Goal: Task Accomplishment & Management: Complete application form

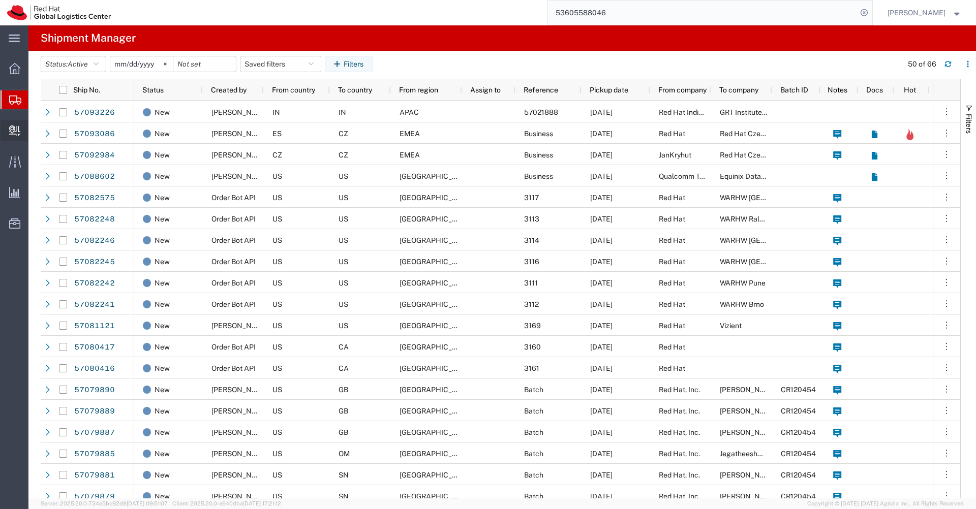
click at [0, 0] on span "Create Delivery" at bounding box center [0, 0] width 0 height 0
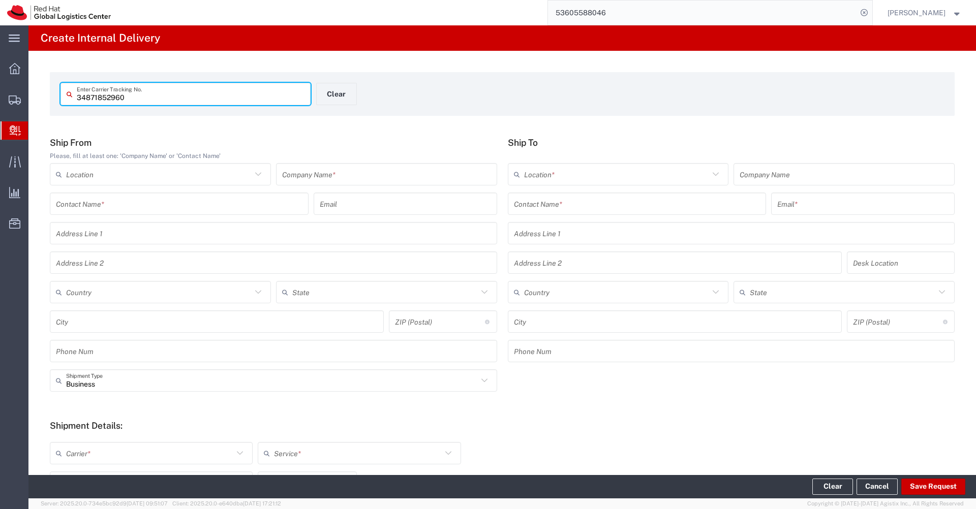
type input "34871852960"
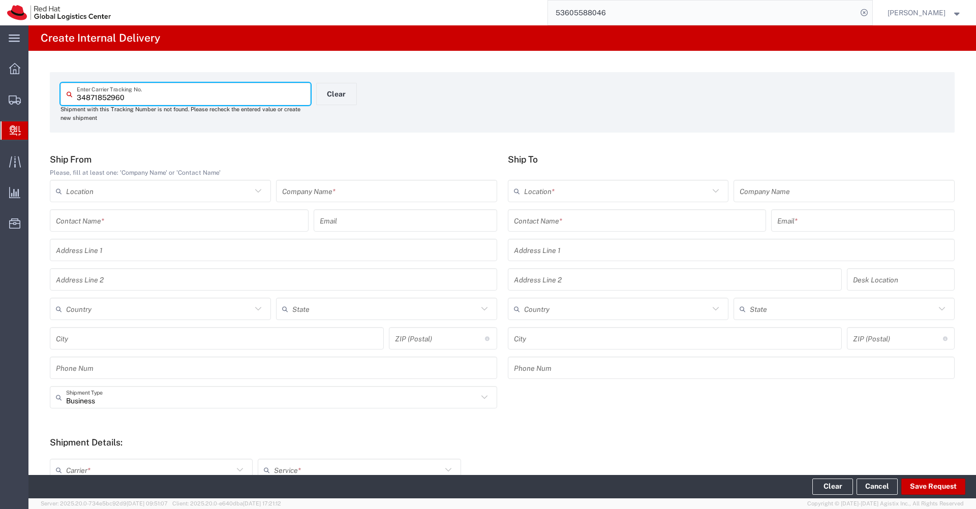
click at [315, 195] on input "text" at bounding box center [386, 191] width 209 height 18
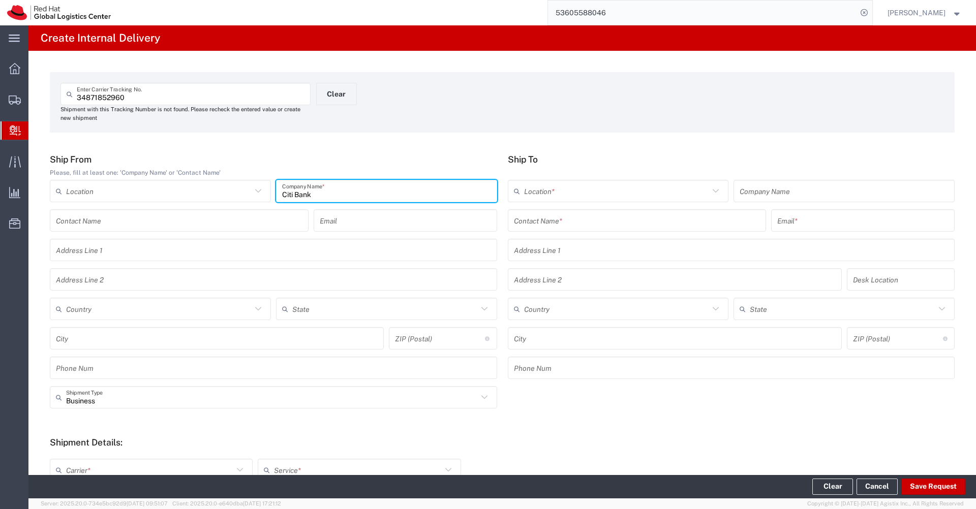
type input "Citi Bank"
click at [595, 191] on input "text" at bounding box center [616, 191] width 185 height 18
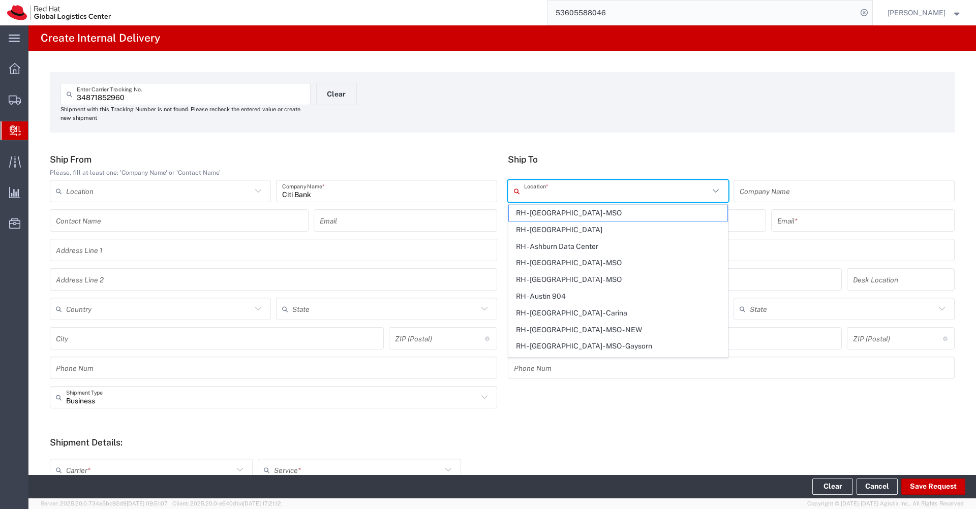
click at [647, 143] on div "34871852960 Enter Carrier Tracking No. Shipment with this Tracking Number is no…" at bounding box center [501, 381] width 947 height 660
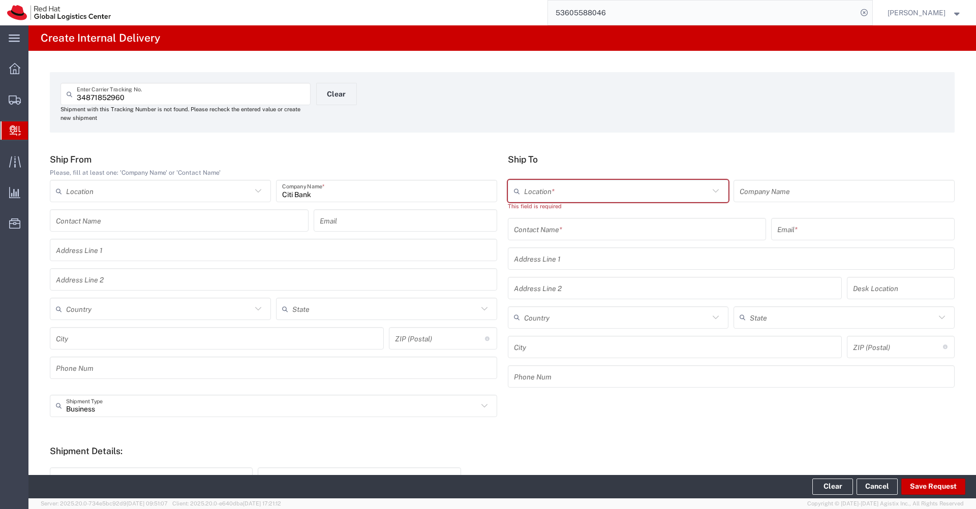
click at [585, 232] on input "text" at bounding box center [637, 229] width 246 height 18
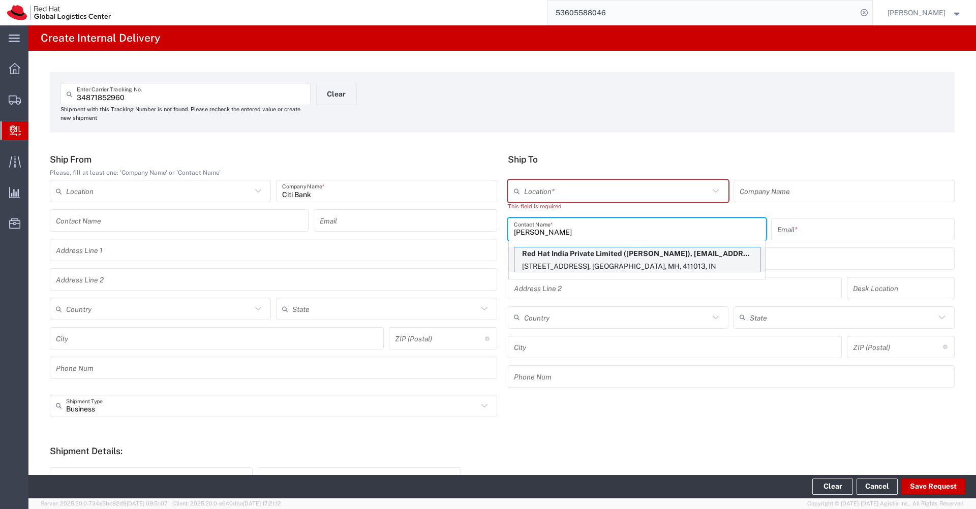
type input "[PERSON_NAME]"
click at [626, 264] on p "[STREET_ADDRESS], [GEOGRAPHIC_DATA], MH, 411013, IN" at bounding box center [636, 266] width 245 height 13
type input "RH - Pune - Tower 6"
type input "Red Hat India Private Limited"
type input "[PERSON_NAME]"
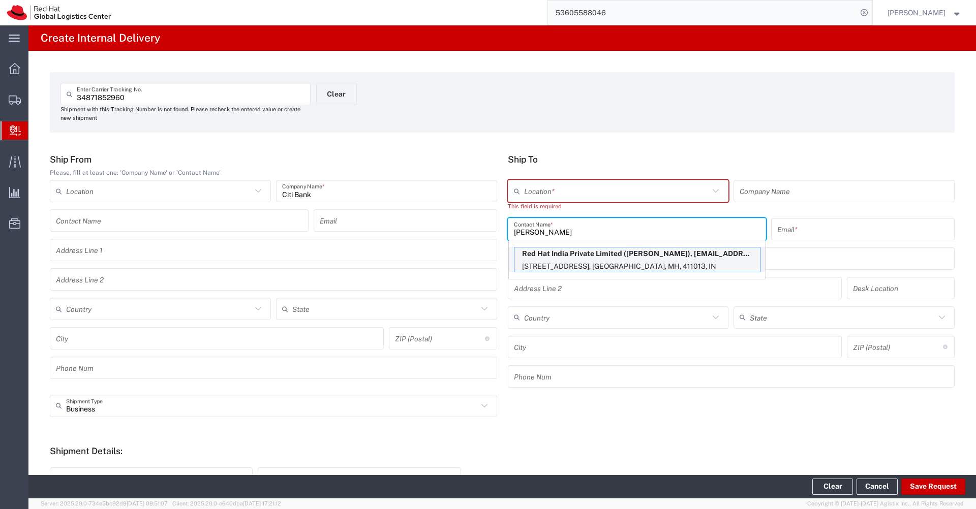
type input "[EMAIL_ADDRESS][DOMAIN_NAME]"
type input "[STREET_ADDRESS]"
type input "[GEOGRAPHIC_DATA], [GEOGRAPHIC_DATA]"
type input "FLEX"
type input "[GEOGRAPHIC_DATA]"
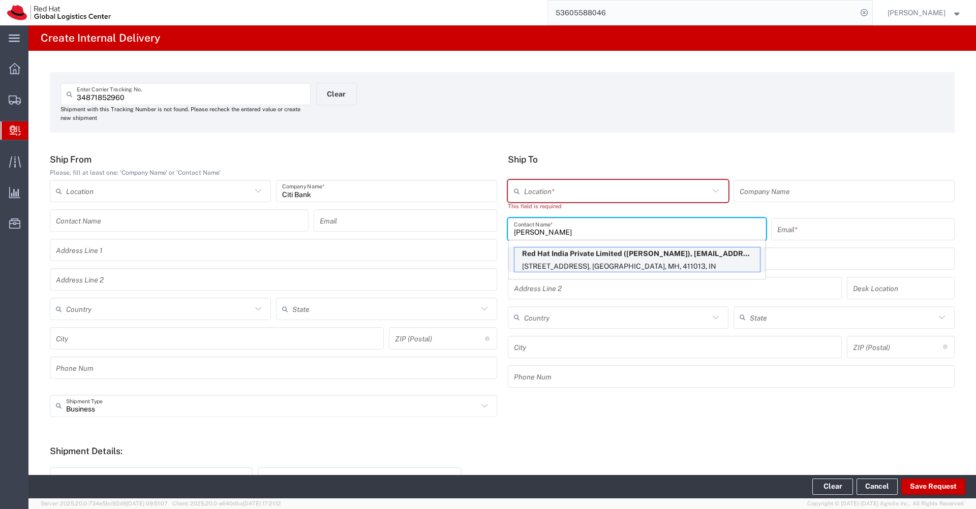
type input "[GEOGRAPHIC_DATA]"
type input "411013"
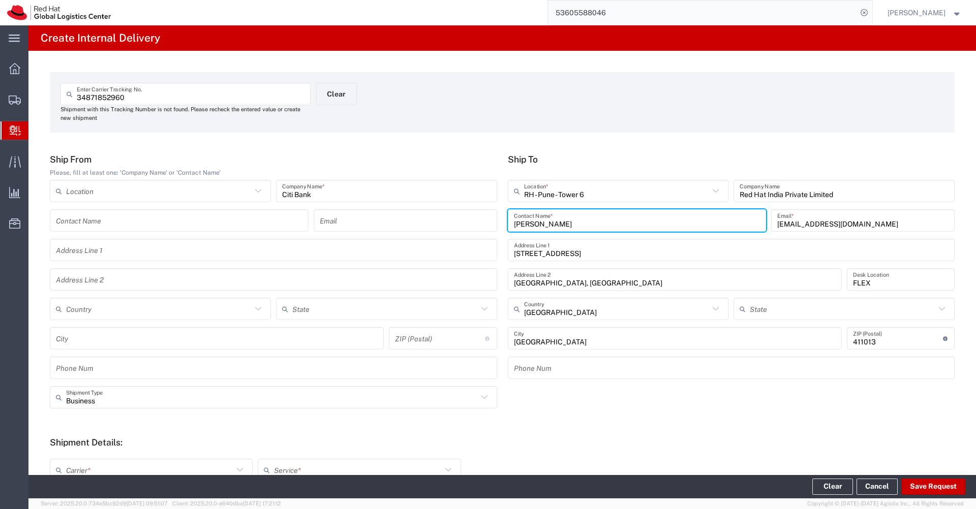
type input "Mahārāshtra"
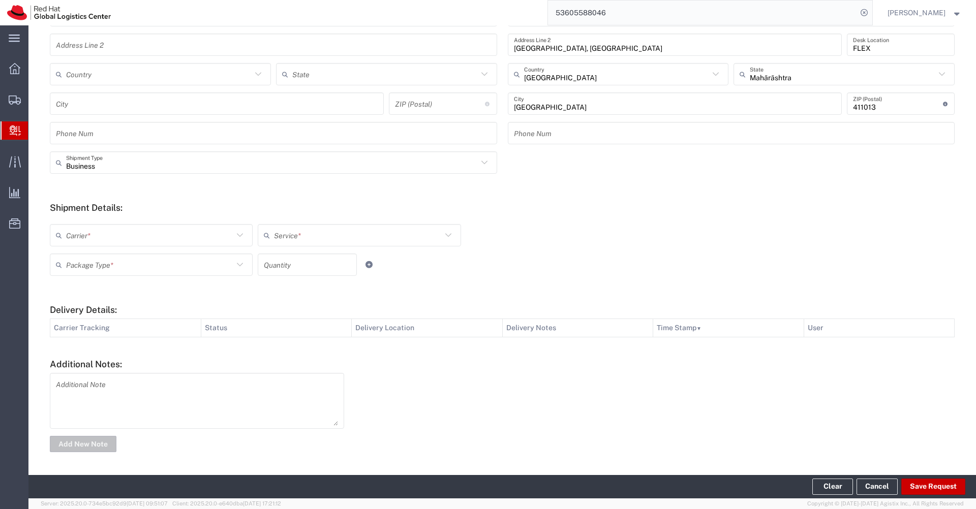
click at [195, 234] on input "text" at bounding box center [149, 236] width 167 height 18
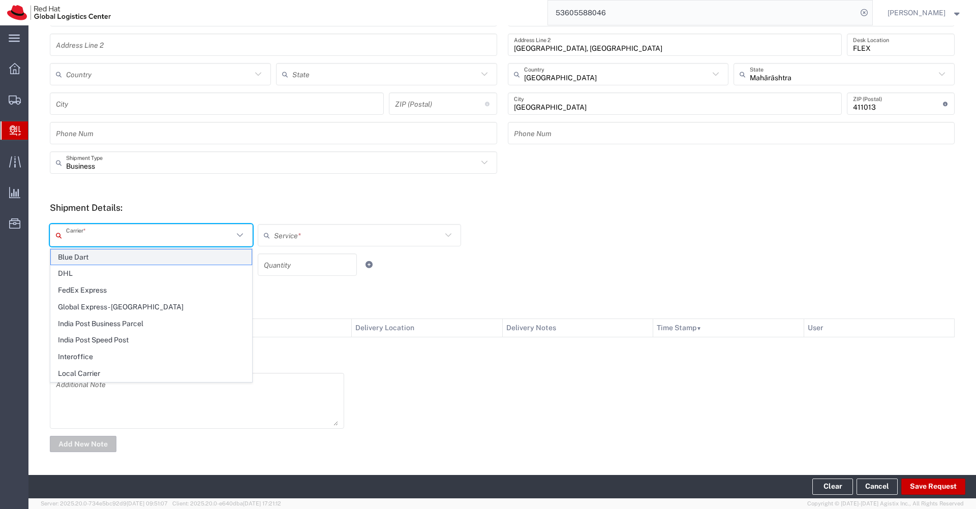
click at [124, 258] on span "Blue Dart" at bounding box center [151, 257] width 201 height 16
type input "Blue Dart"
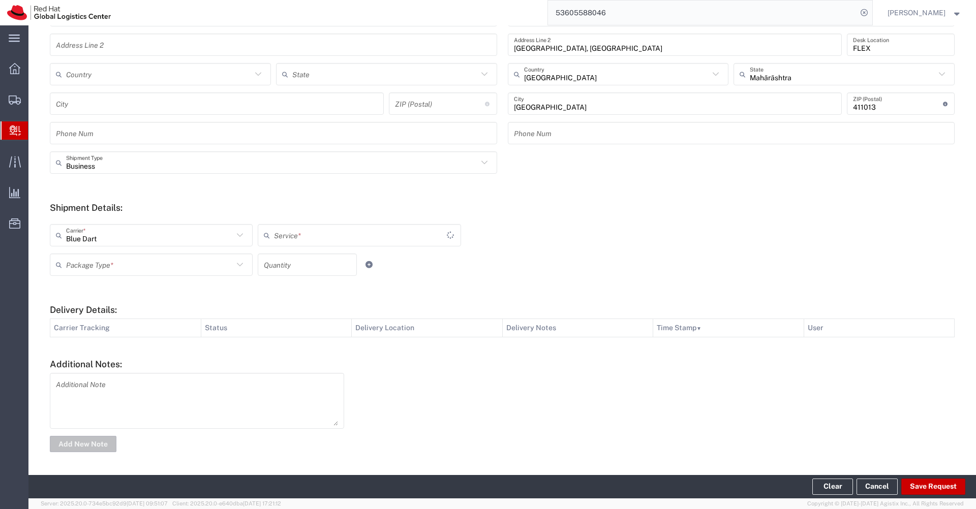
click at [342, 239] on input "text" at bounding box center [360, 236] width 173 height 18
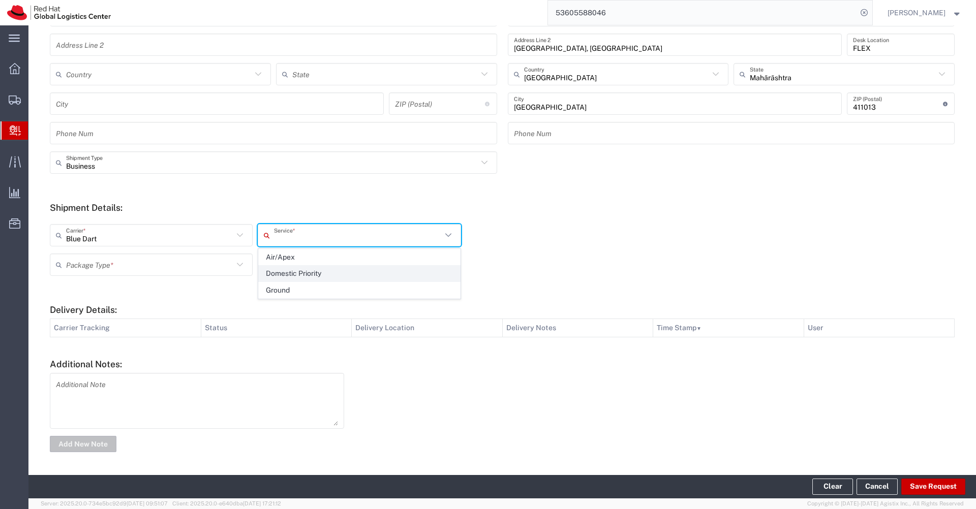
click at [313, 274] on span "Domestic Priority" at bounding box center [359, 274] width 201 height 16
type input "Domestic Priority"
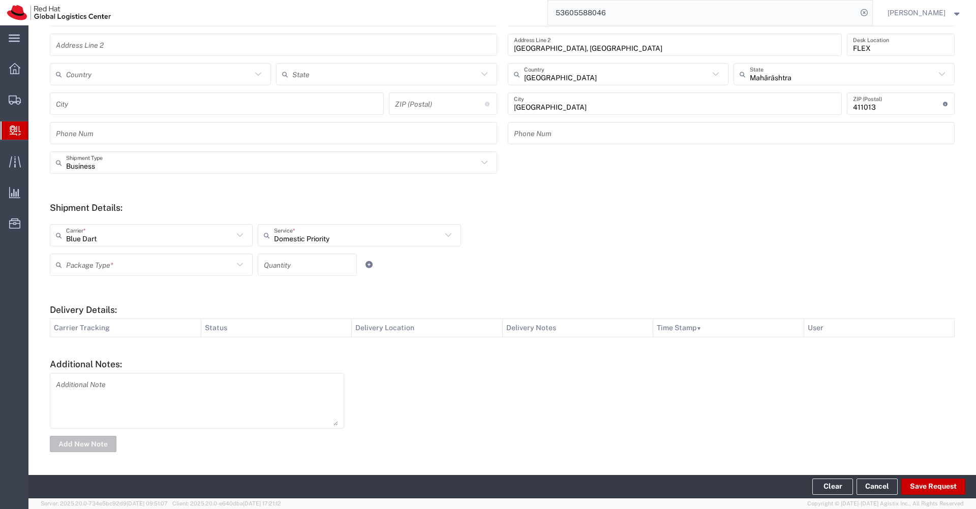
click at [192, 265] on input "text" at bounding box center [149, 265] width 167 height 18
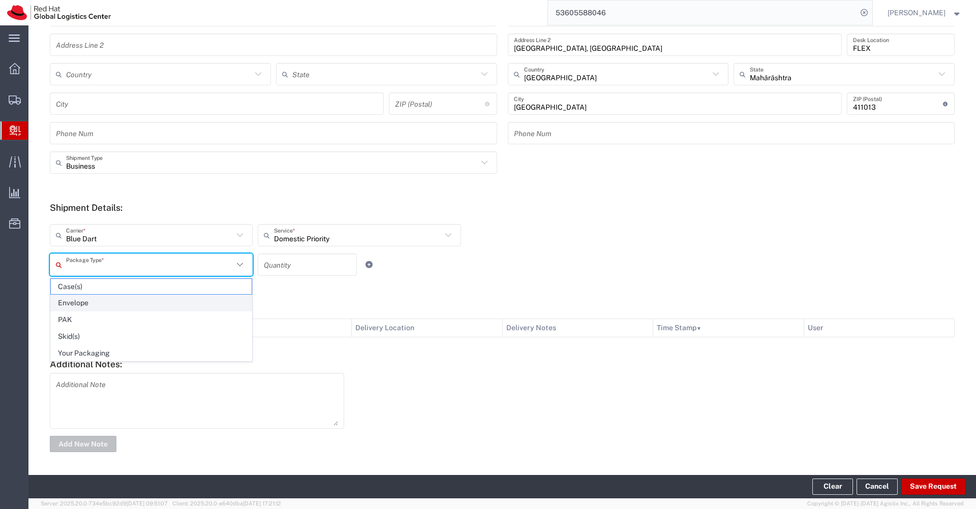
click at [141, 301] on span "Envelope" at bounding box center [151, 303] width 201 height 16
type input "Envelope"
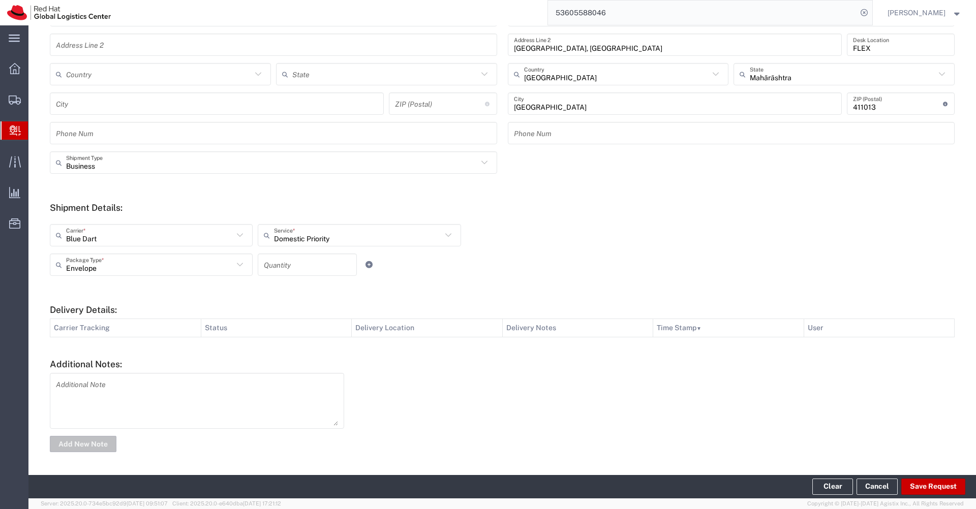
click at [317, 262] on input "number" at bounding box center [307, 265] width 87 height 18
type input "1"
click at [918, 485] on button "Save Request" at bounding box center [933, 487] width 64 height 16
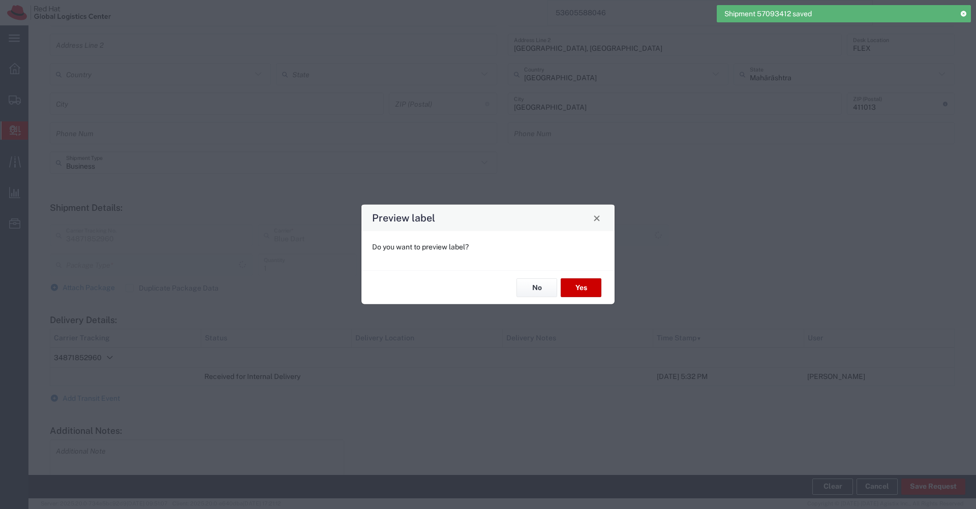
type input "Envelope"
type input "Domestic Priority"
click at [541, 289] on button "No" at bounding box center [536, 287] width 41 height 19
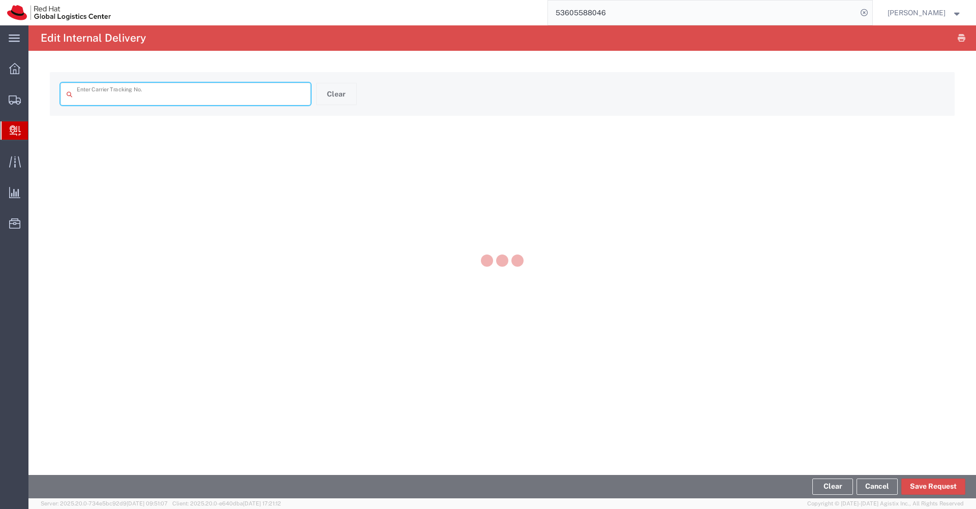
type input "34871852960"
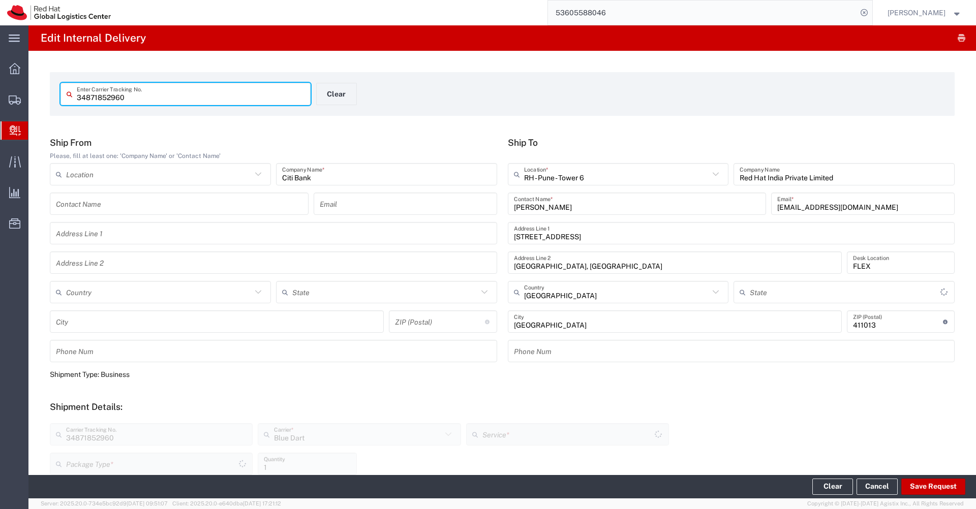
type input "Mahārāshtra"
type input "Envelope"
type input "Domestic Priority"
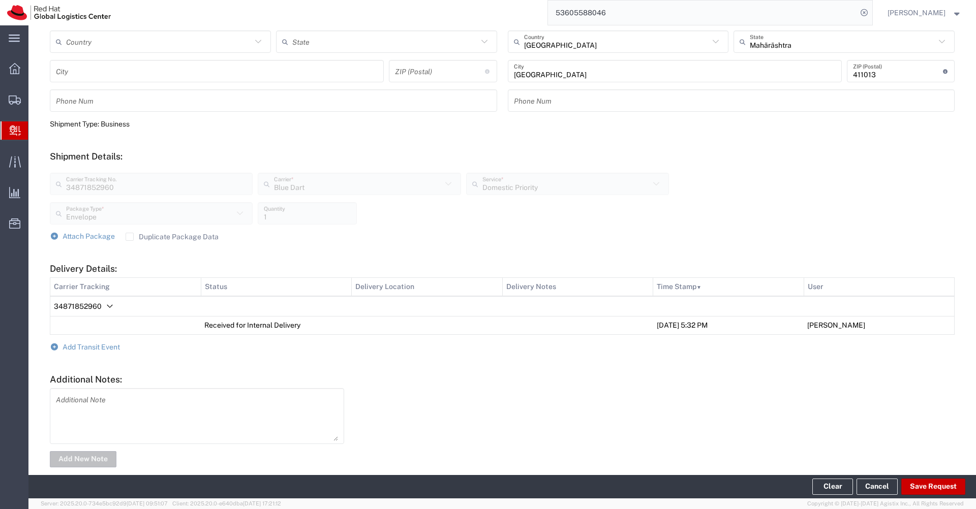
scroll to position [266, 0]
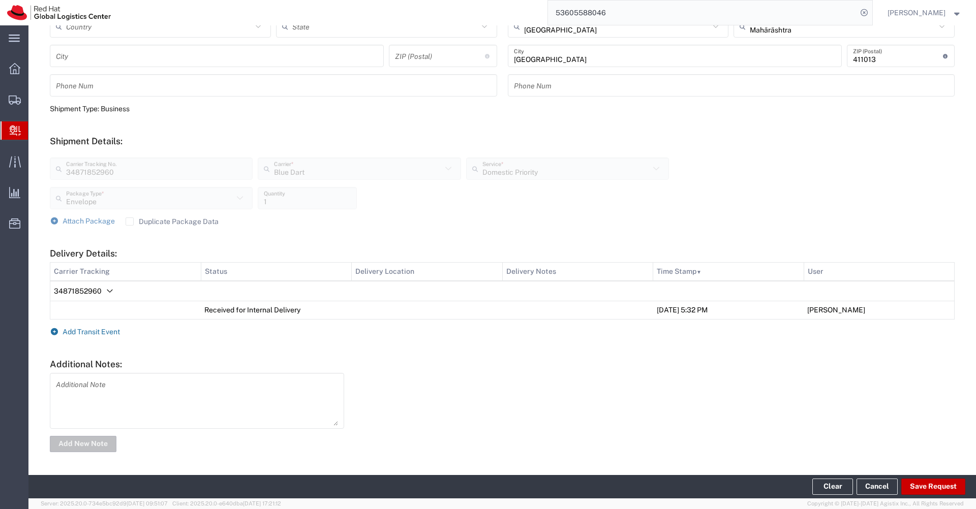
click at [91, 330] on span "Add Transit Event" at bounding box center [91, 332] width 57 height 8
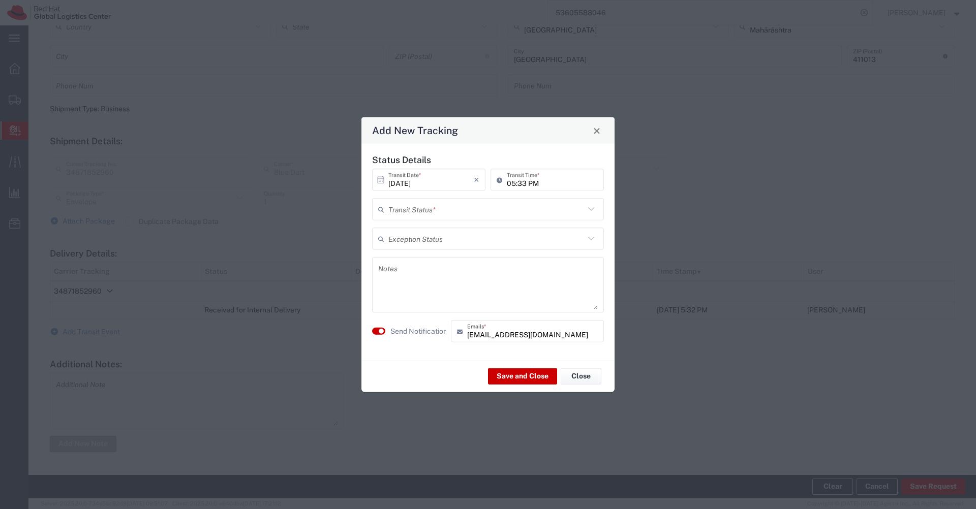
click at [453, 206] on input "text" at bounding box center [486, 209] width 196 height 18
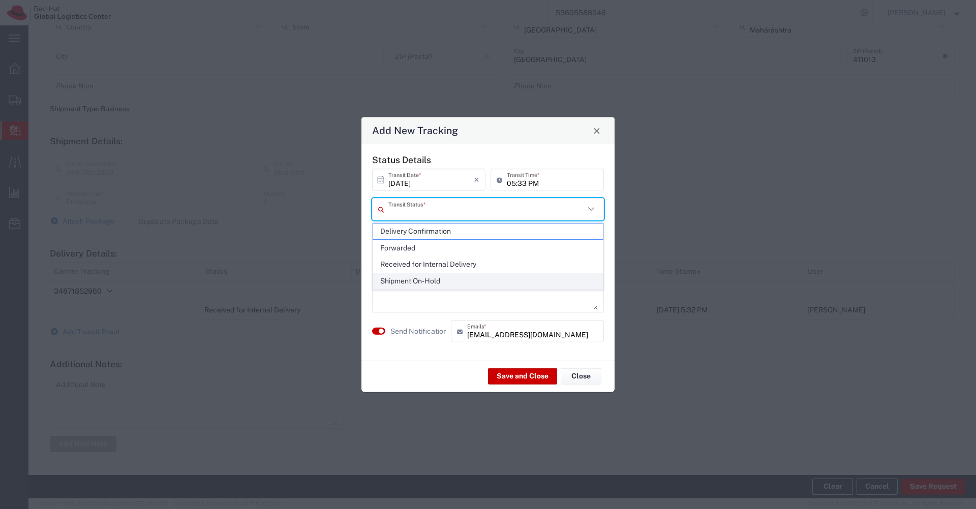
click at [415, 278] on span "Shipment On-Hold" at bounding box center [488, 281] width 230 height 16
type input "Shipment On-Hold"
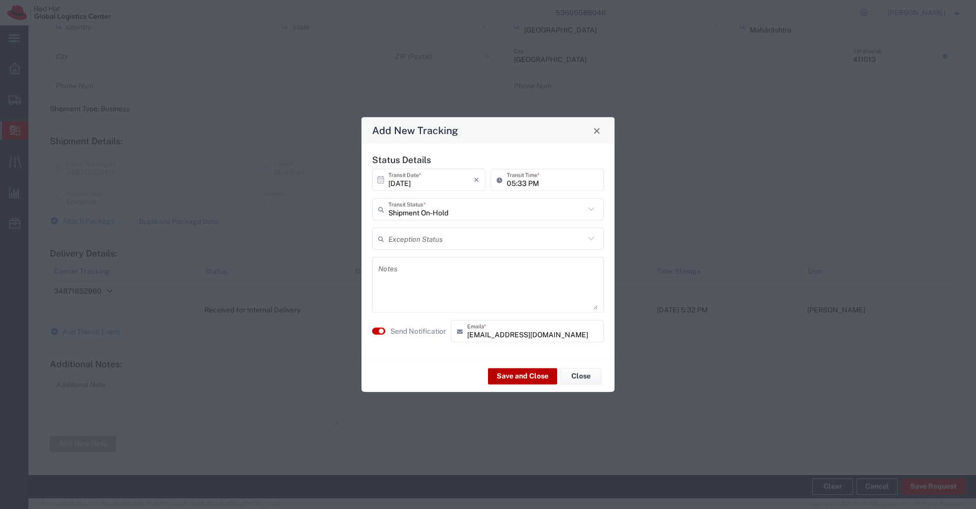
click at [512, 380] on button "Save and Close" at bounding box center [522, 376] width 69 height 16
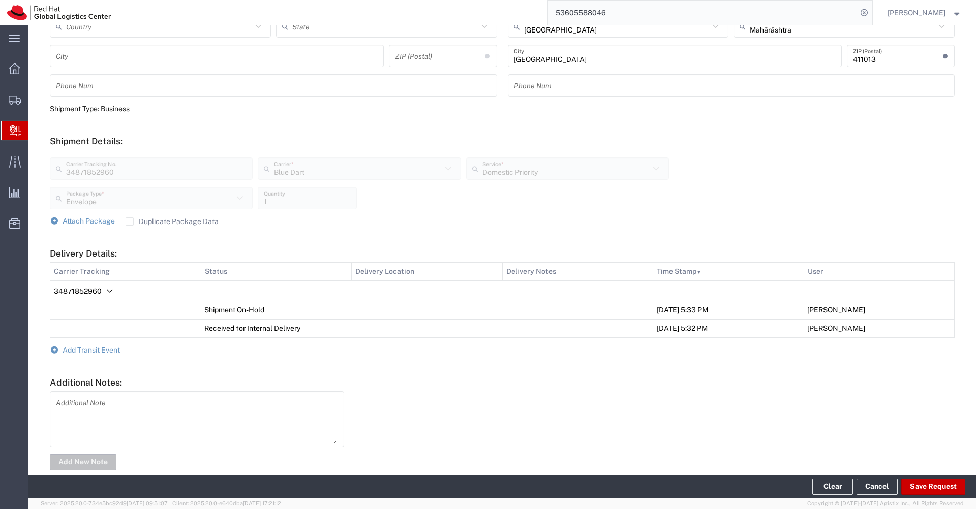
scroll to position [0, 0]
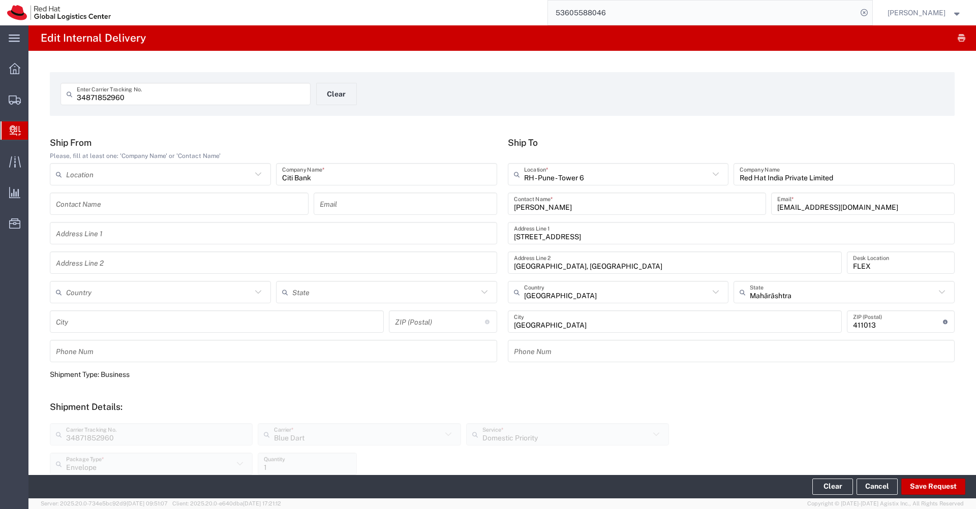
click at [361, 177] on input "Citi Bank" at bounding box center [386, 175] width 209 height 18
click at [174, 96] on input "34871852960" at bounding box center [191, 94] width 228 height 18
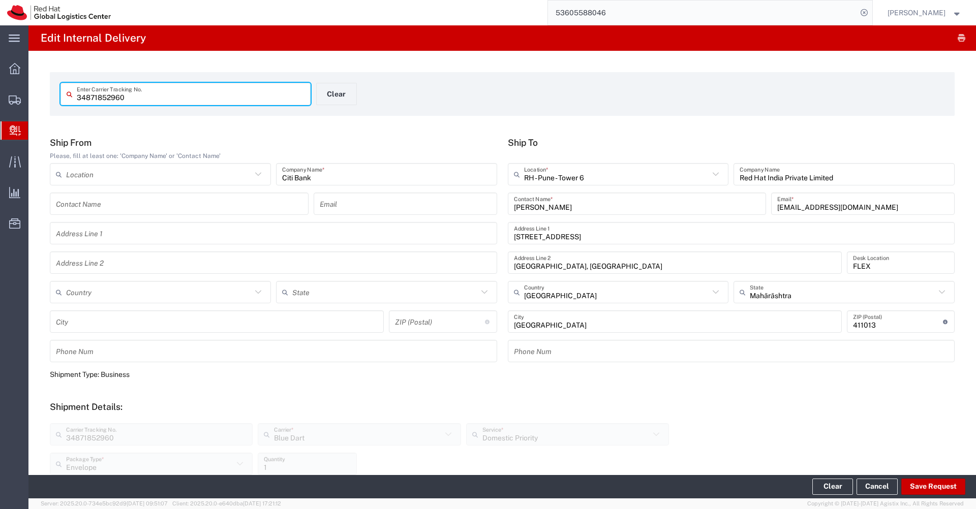
click at [174, 96] on input "34871852960" at bounding box center [191, 94] width 228 height 18
click at [586, 206] on input "[PERSON_NAME]" at bounding box center [637, 204] width 246 height 18
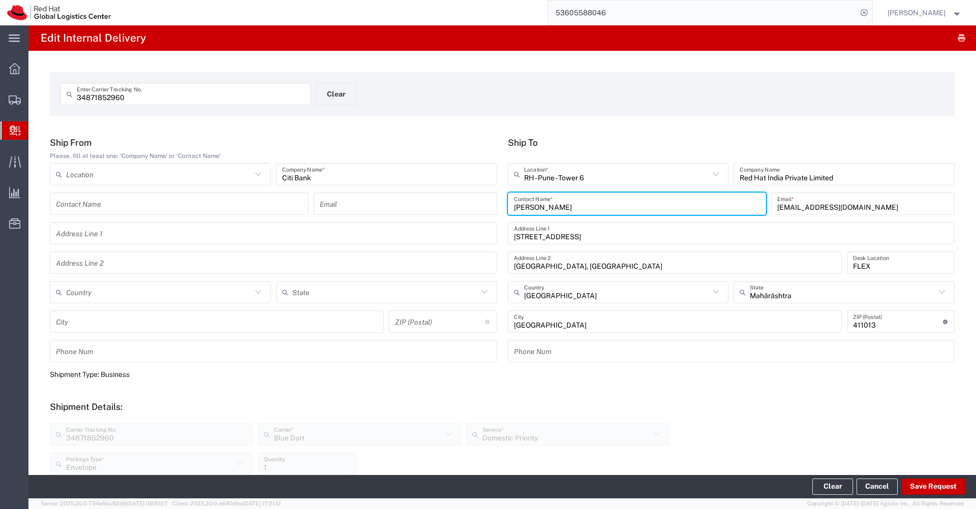
click at [358, 174] on input "Citi Bank" at bounding box center [386, 175] width 209 height 18
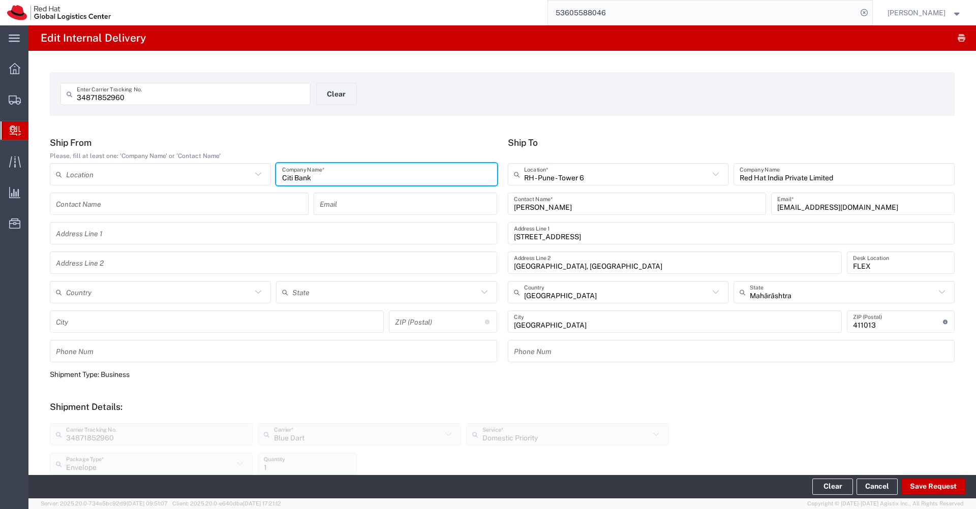
click at [358, 174] on input "Citi Bank" at bounding box center [386, 175] width 209 height 18
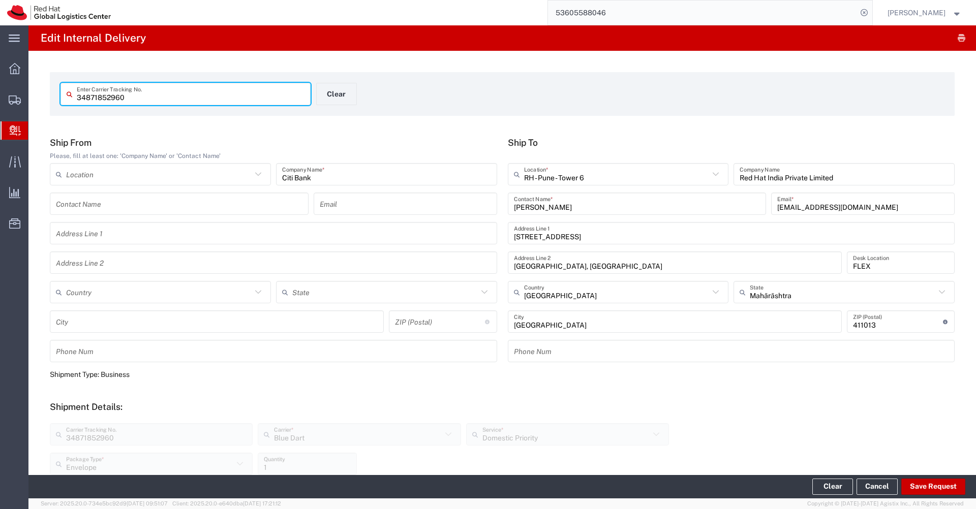
click at [177, 91] on input "34871852960" at bounding box center [191, 94] width 228 height 18
type input "34871850263"
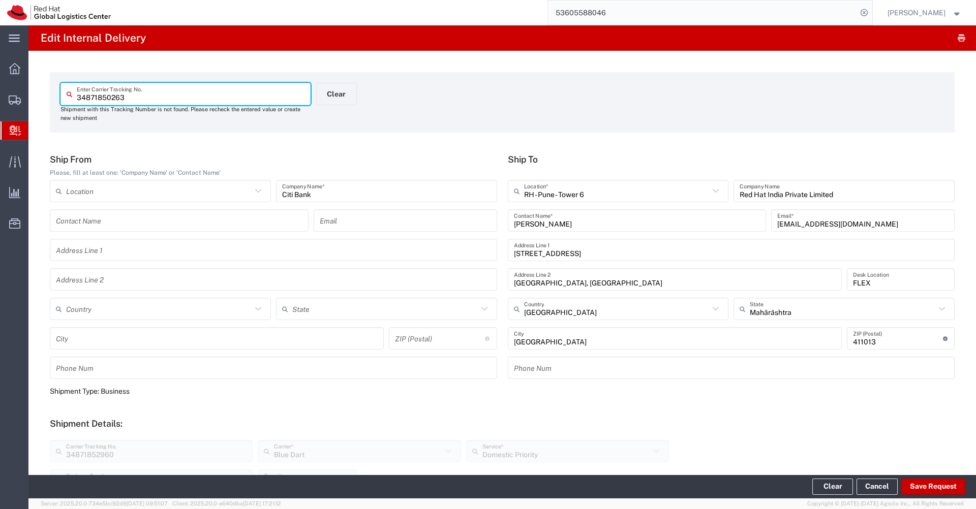
drag, startPoint x: 133, startPoint y: 99, endPoint x: 29, endPoint y: 103, distance: 103.2
click at [29, 103] on div "34871850263 Enter Carrier Tracking No. Shipment with this Tracking Number is no…" at bounding box center [501, 413] width 947 height 725
click at [83, 98] on input "34871850263" at bounding box center [191, 94] width 228 height 18
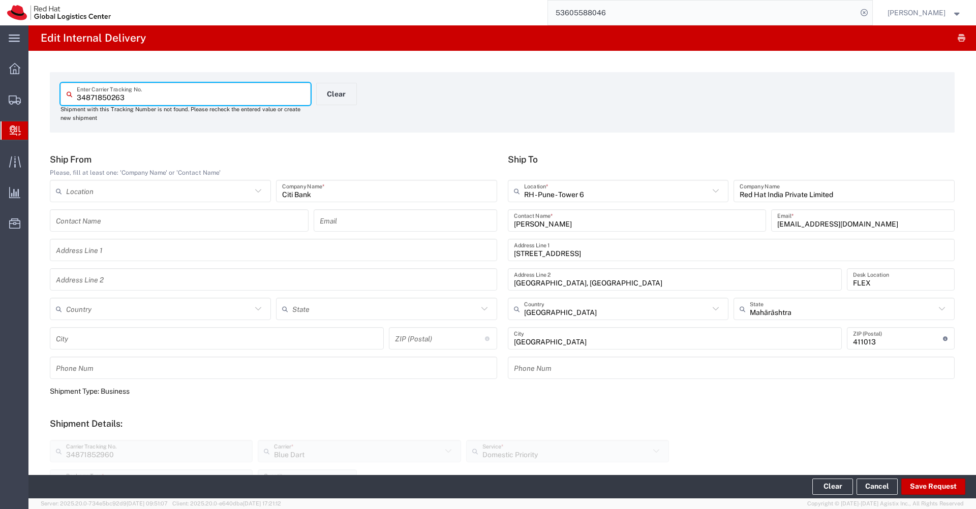
click at [0, 0] on span "Create Delivery" at bounding box center [0, 0] width 0 height 0
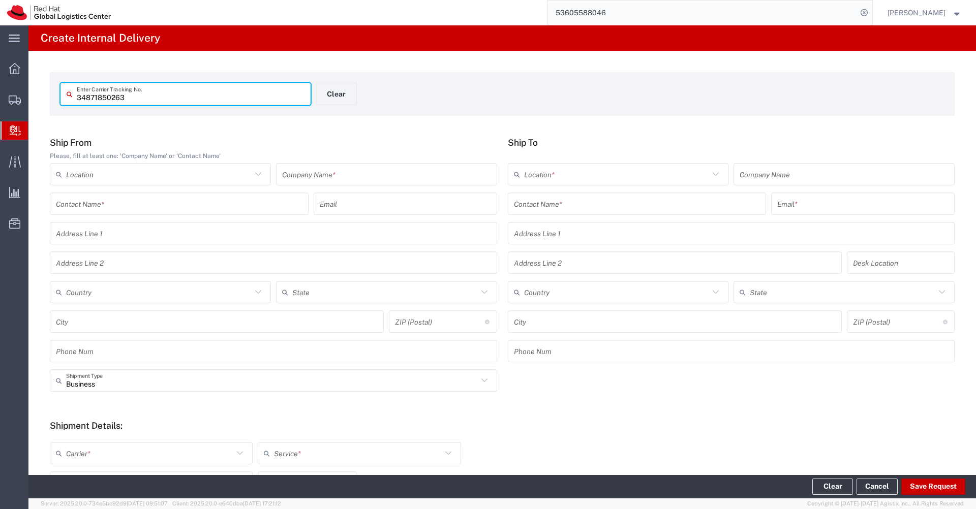
type input "34871850263"
click at [343, 180] on input "text" at bounding box center [386, 175] width 209 height 18
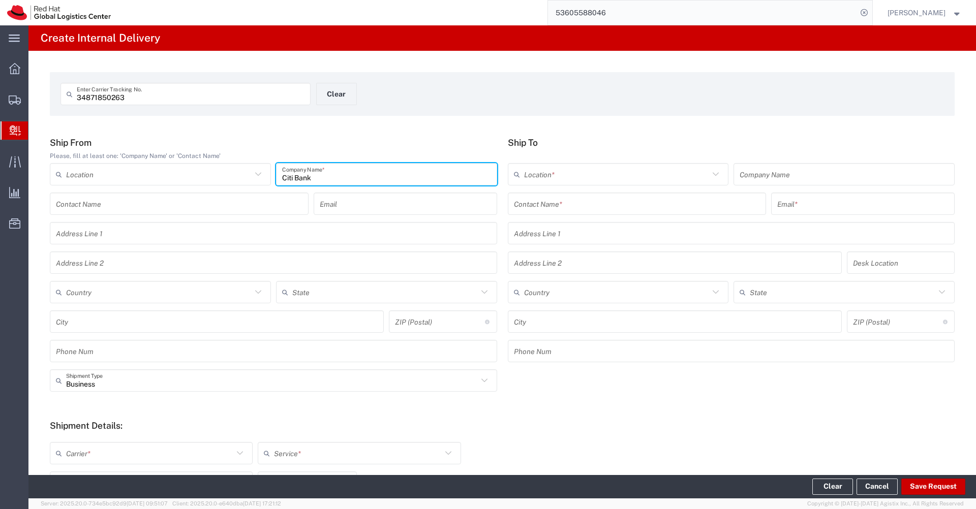
type input "Citi Bank"
click at [548, 207] on input "text" at bounding box center [637, 204] width 246 height 18
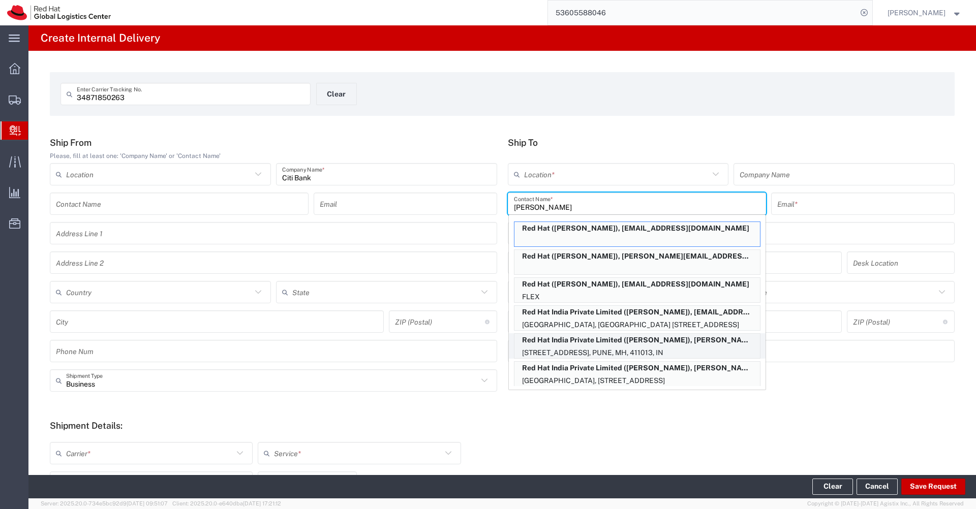
type input "[PERSON_NAME]"
click at [639, 348] on p "[STREET_ADDRESS], PUNE, MH, 411013, IN" at bounding box center [636, 353] width 245 height 13
type input "RH - Pune - Tower 6"
type input "Red Hat India Private Limited"
type input "[PERSON_NAME]"
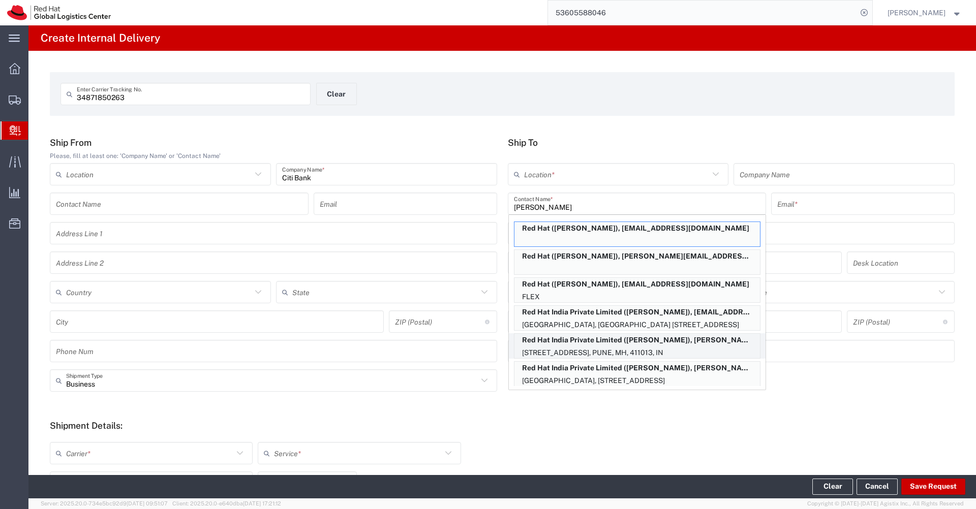
type input "[EMAIL_ADDRESS][DOMAIN_NAME]"
type input "[STREET_ADDRESS]"
type input "[GEOGRAPHIC_DATA], [GEOGRAPHIC_DATA]"
type input "3N436"
type input "[GEOGRAPHIC_DATA]"
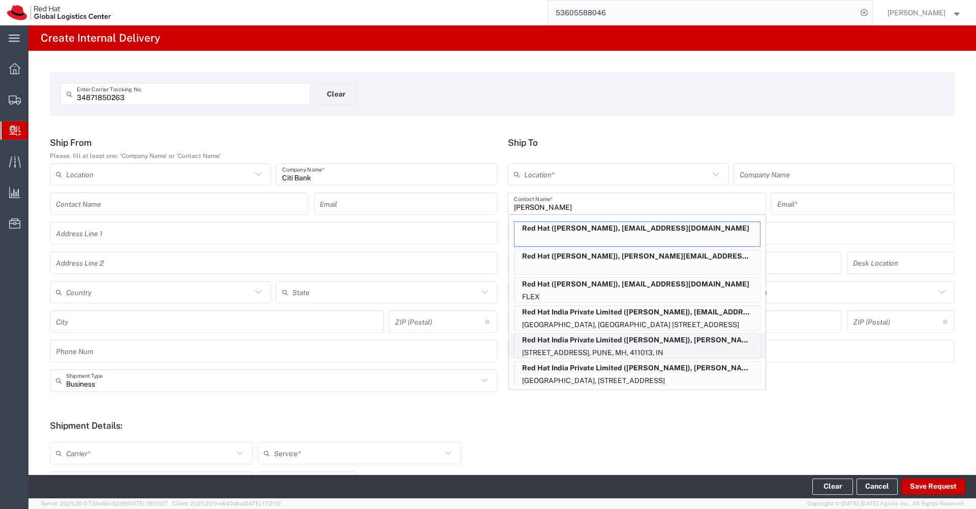
type input "[GEOGRAPHIC_DATA]"
type input "411013"
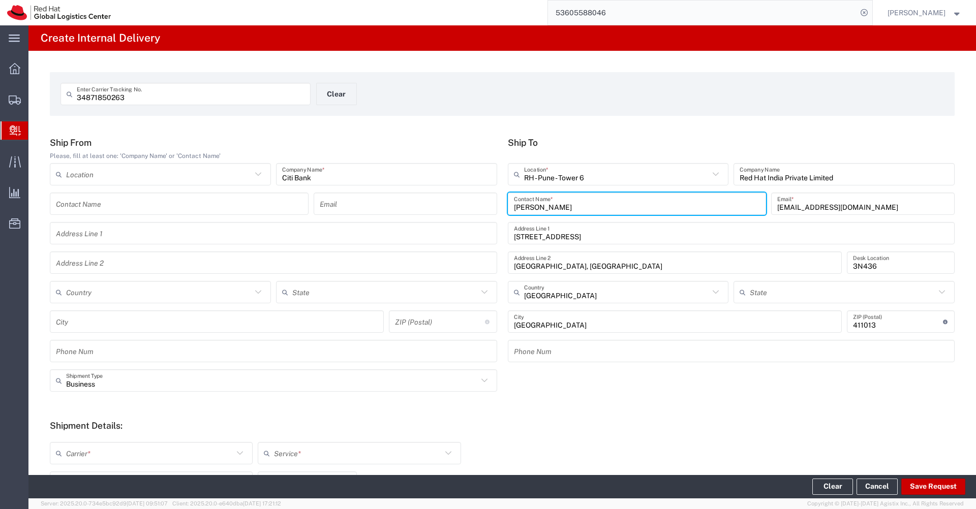
type input "Mahārāshtra"
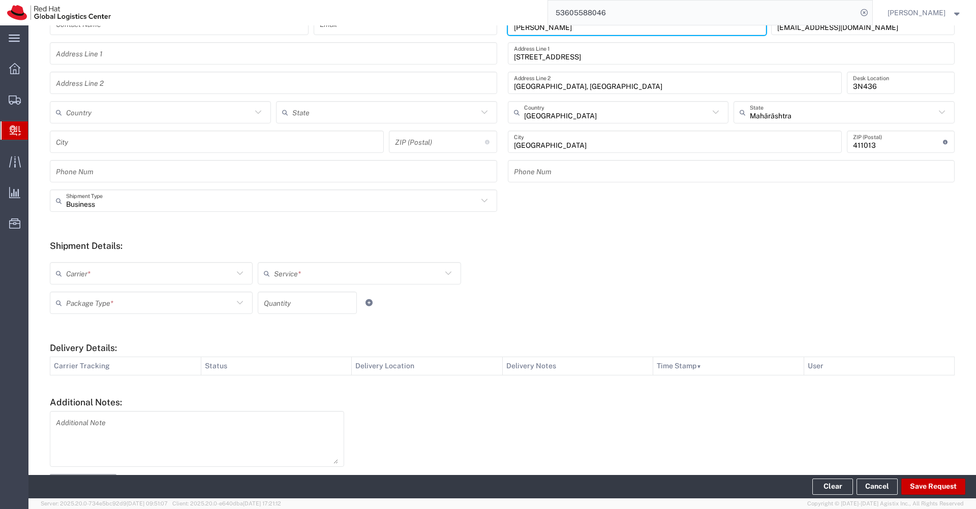
scroll to position [218, 0]
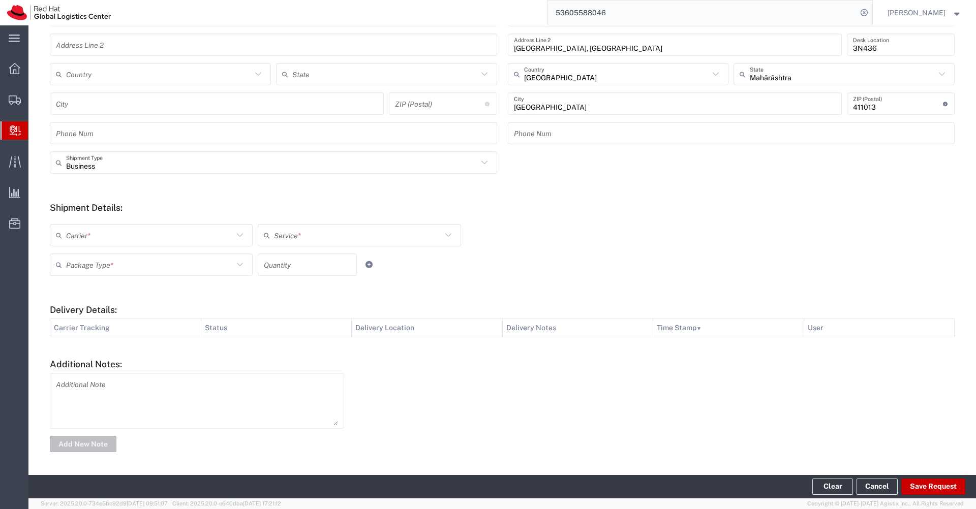
click at [229, 234] on input "text" at bounding box center [149, 236] width 167 height 18
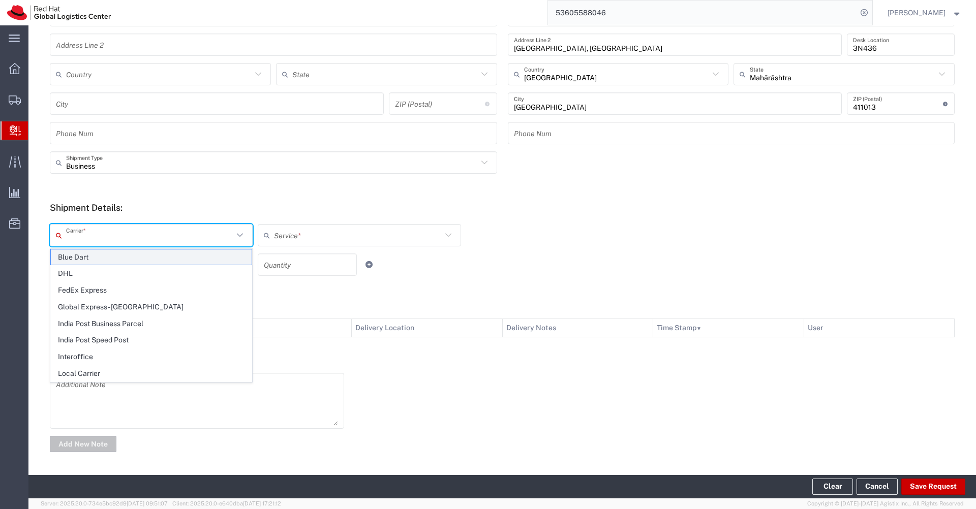
click at [179, 259] on span "Blue Dart" at bounding box center [151, 257] width 201 height 16
type input "Blue Dart"
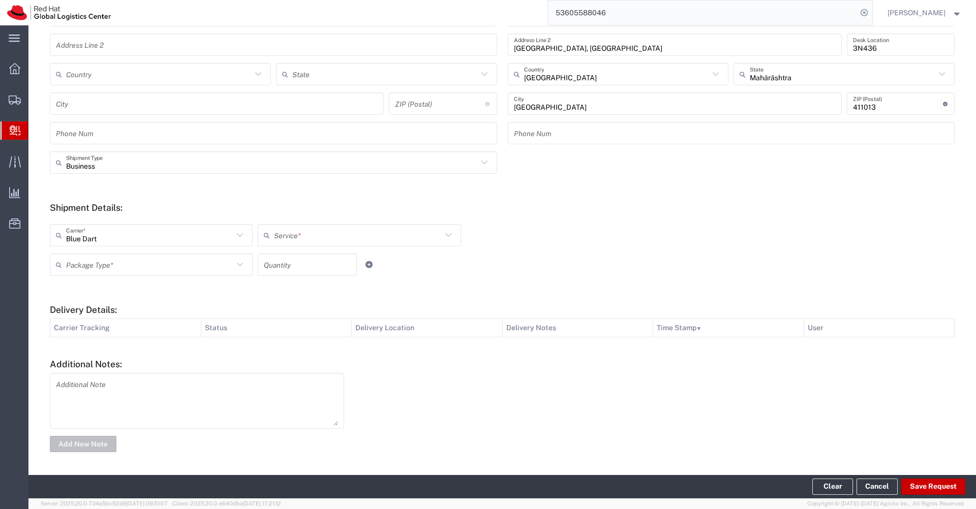
click at [357, 238] on input "text" at bounding box center [357, 236] width 167 height 18
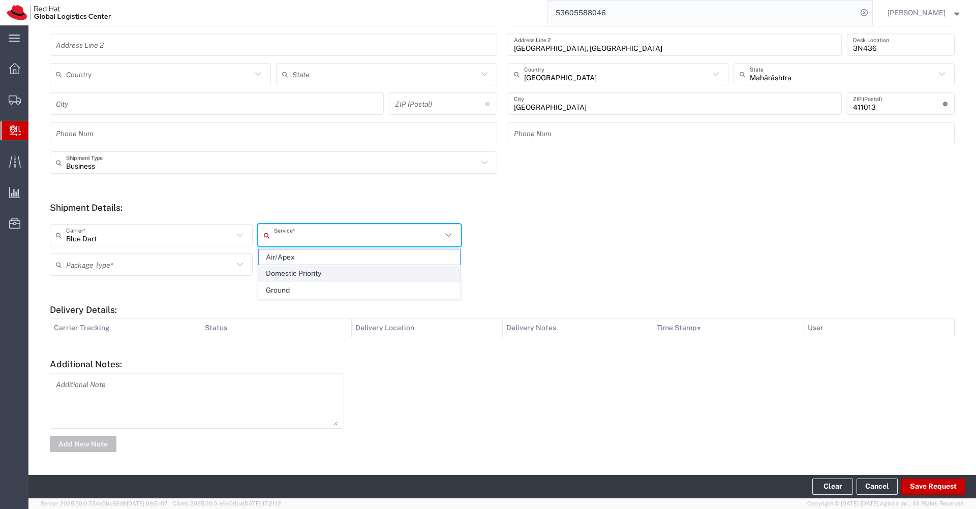
click at [312, 273] on span "Domestic Priority" at bounding box center [359, 274] width 201 height 16
type input "Domestic Priority"
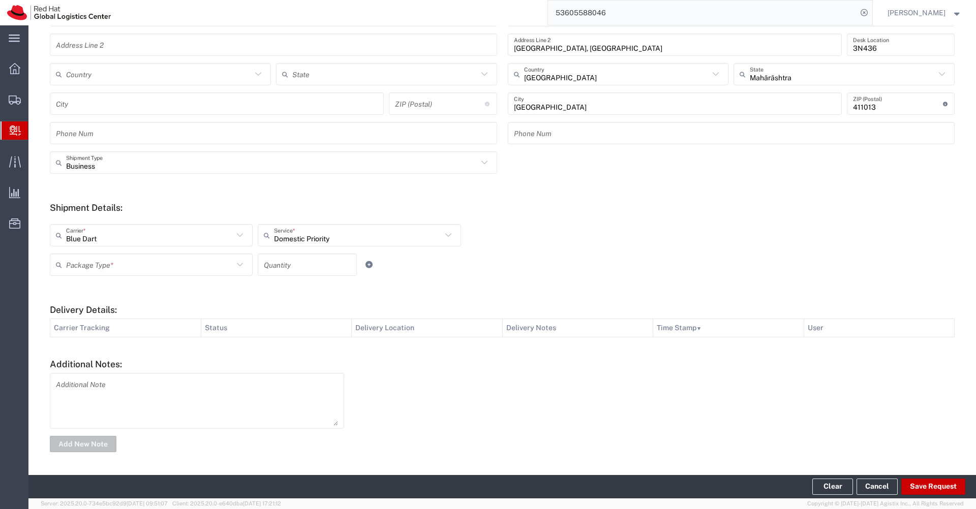
click at [208, 266] on input "text" at bounding box center [149, 265] width 167 height 18
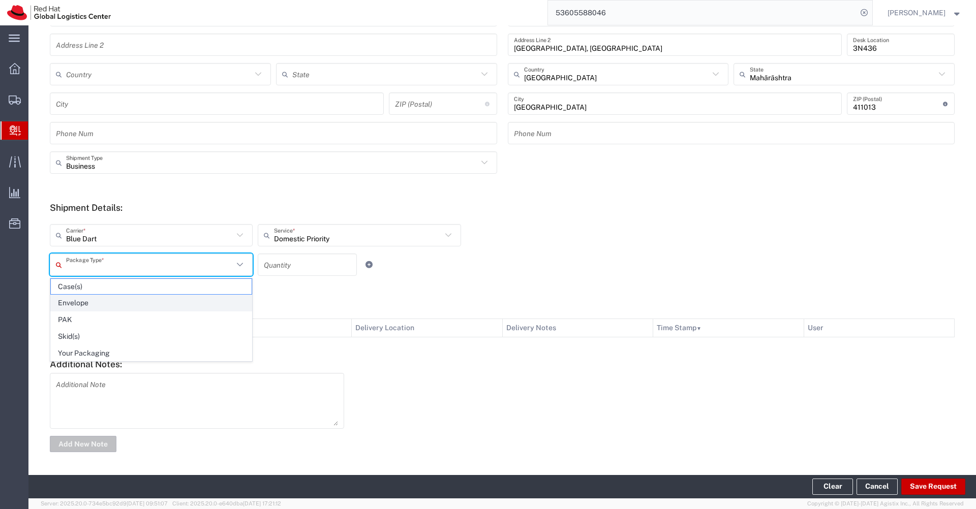
click at [145, 302] on span "Envelope" at bounding box center [151, 303] width 201 height 16
type input "Envelope"
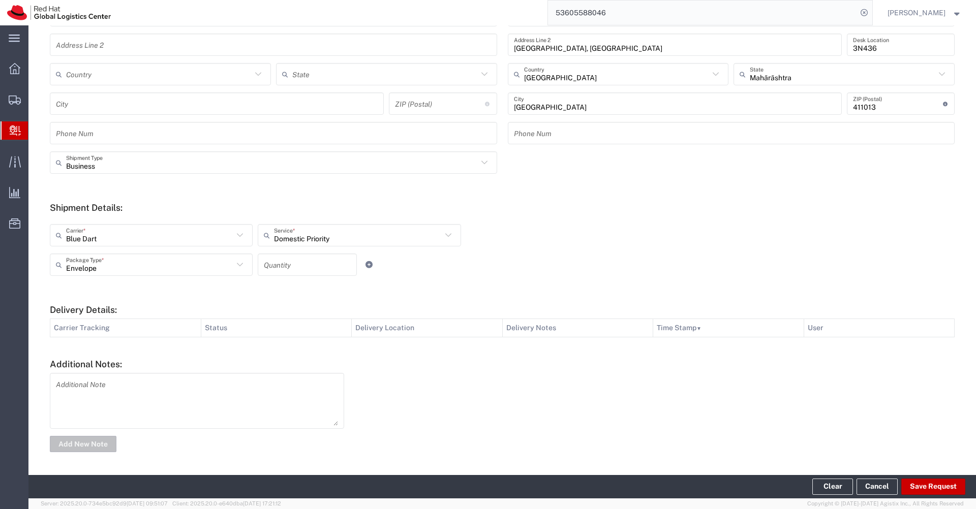
click at [294, 273] on input "number" at bounding box center [307, 265] width 87 height 18
type input "1"
click at [928, 488] on button "Save Request" at bounding box center [933, 487] width 64 height 16
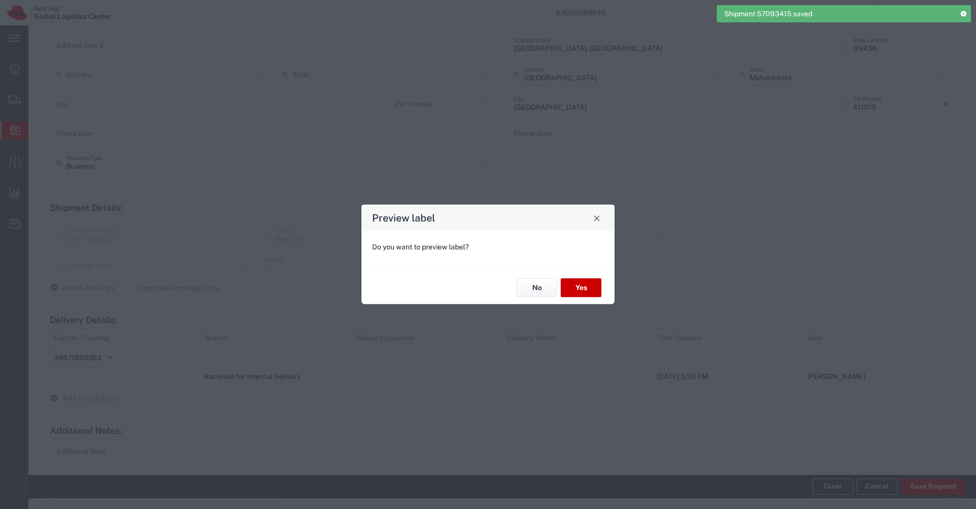
type input "Envelope"
type input "Domestic Priority"
click at [532, 288] on button "No" at bounding box center [536, 287] width 41 height 19
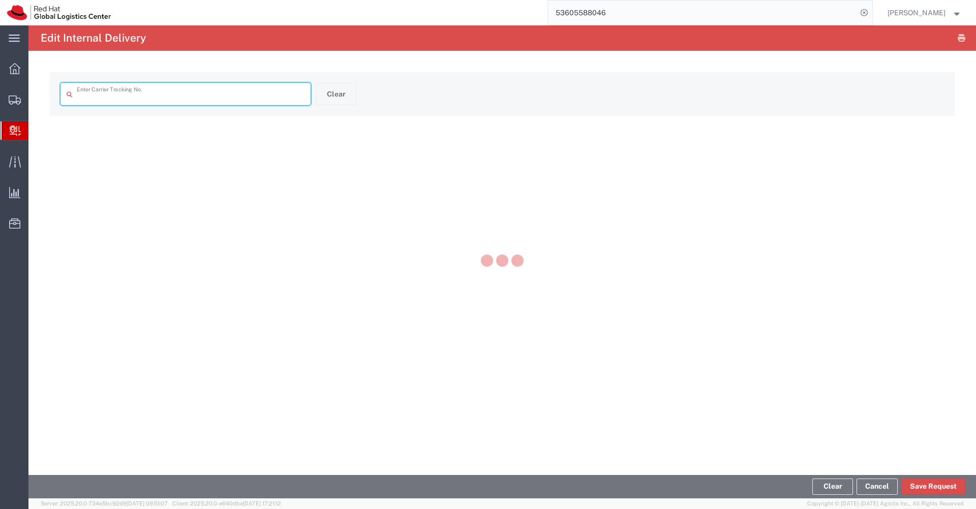
type input "34871850263"
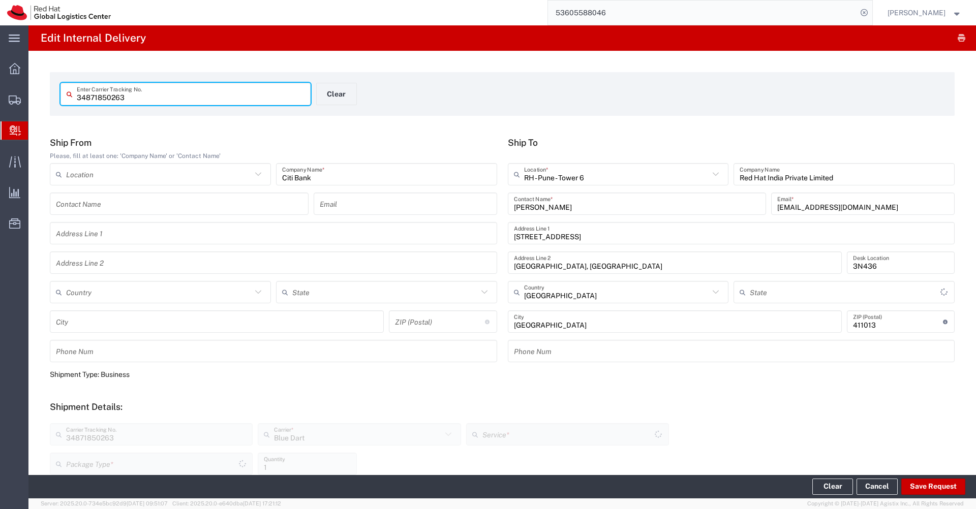
type input "Envelope"
type input "Mahārāshtra"
type input "Domestic Priority"
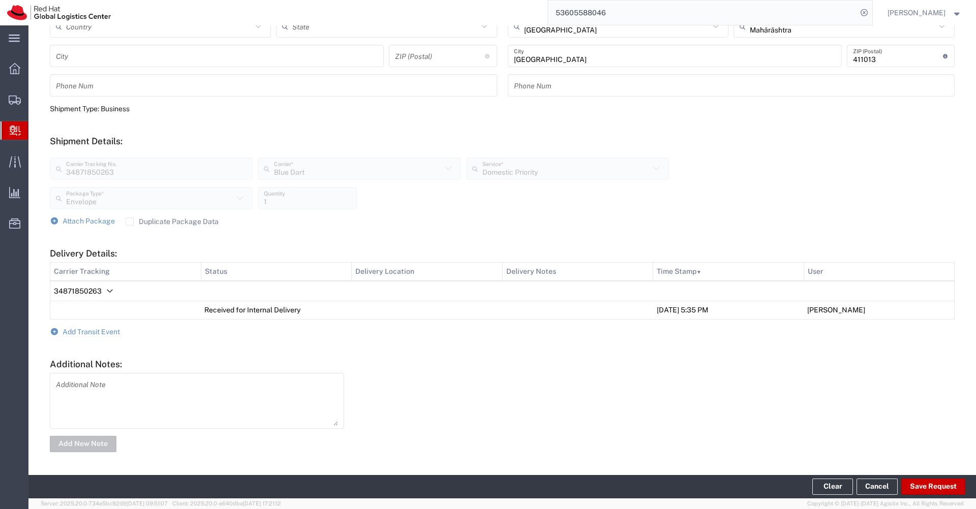
click at [106, 335] on form "Ship From Please, fill at least one: 'Company Name' or 'Contact Name' Location …" at bounding box center [502, 162] width 904 height 582
click at [101, 330] on span "Add Transit Event" at bounding box center [91, 332] width 57 height 8
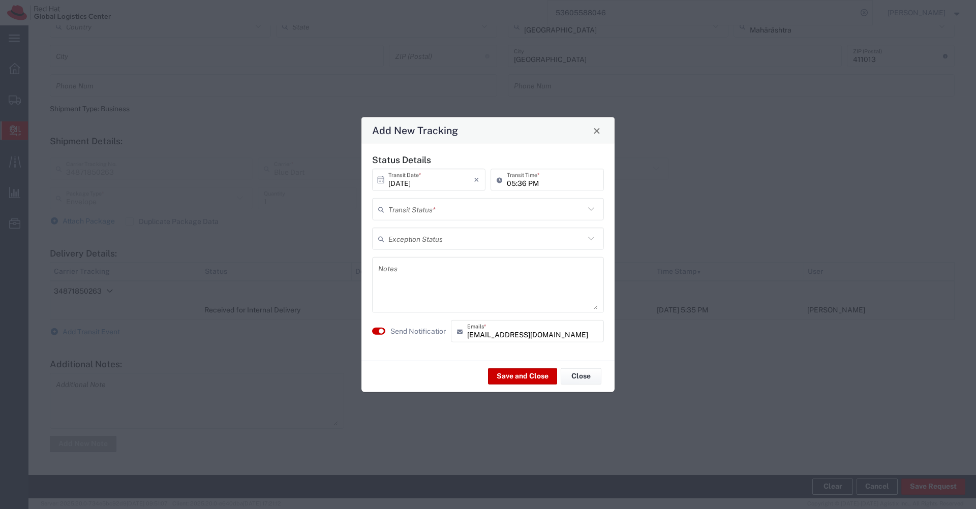
click at [460, 207] on input "text" at bounding box center [486, 209] width 196 height 18
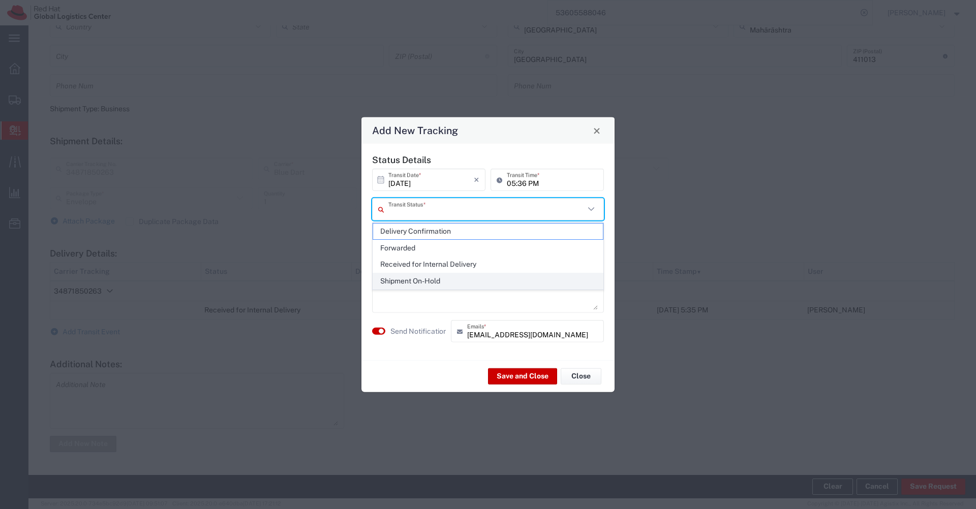
click at [415, 280] on span "Shipment On-Hold" at bounding box center [488, 281] width 230 height 16
type input "Shipment On-Hold"
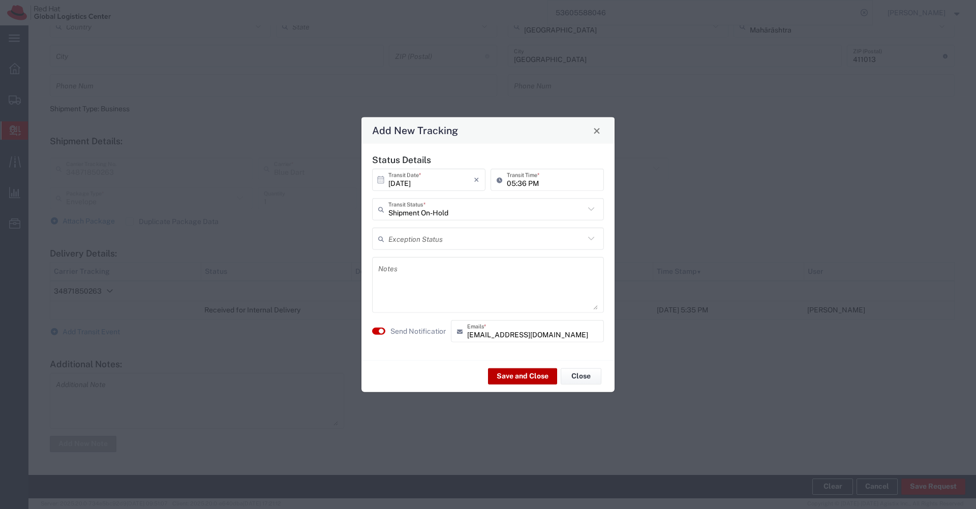
click at [511, 375] on button "Save and Close" at bounding box center [522, 376] width 69 height 16
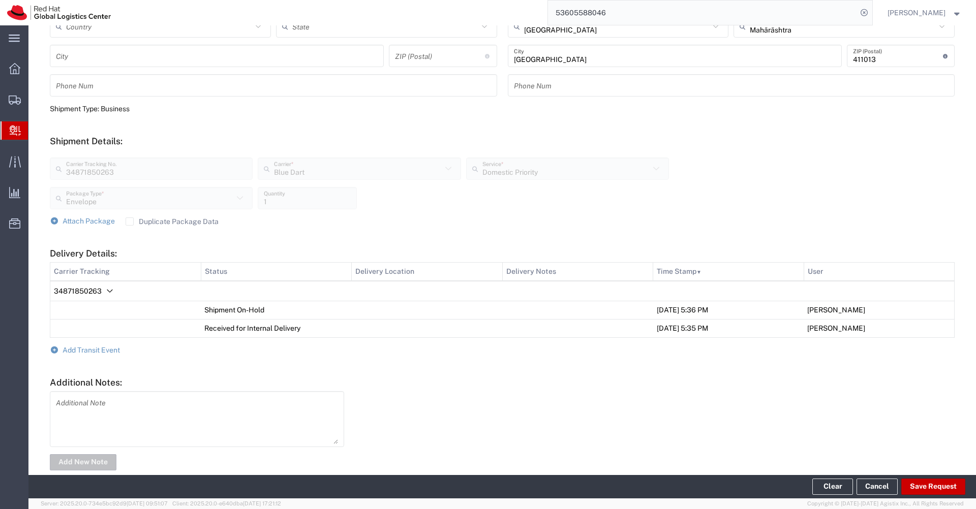
scroll to position [0, 0]
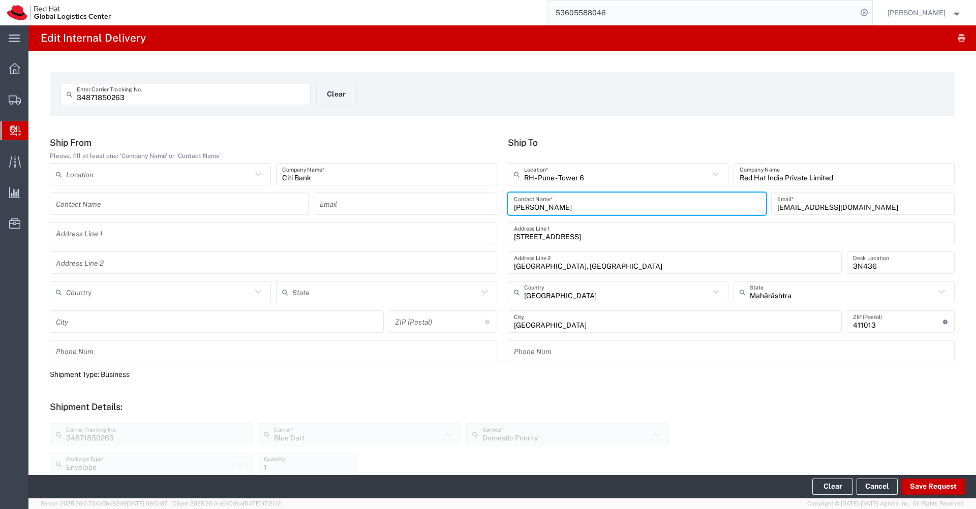
drag, startPoint x: 576, startPoint y: 206, endPoint x: 449, endPoint y: 216, distance: 126.9
click at [449, 216] on div "Ship From Please, fill at least one: 'Company Name' or 'Contact Name' Location …" at bounding box center [502, 253] width 915 height 232
click at [528, 209] on input "[PERSON_NAME]" at bounding box center [637, 204] width 246 height 18
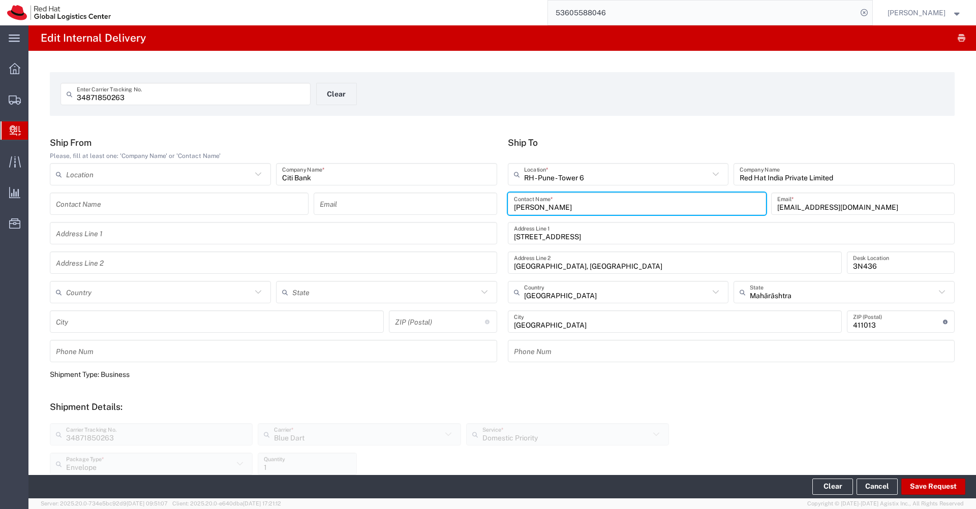
click at [142, 98] on input "34871850263" at bounding box center [191, 94] width 228 height 18
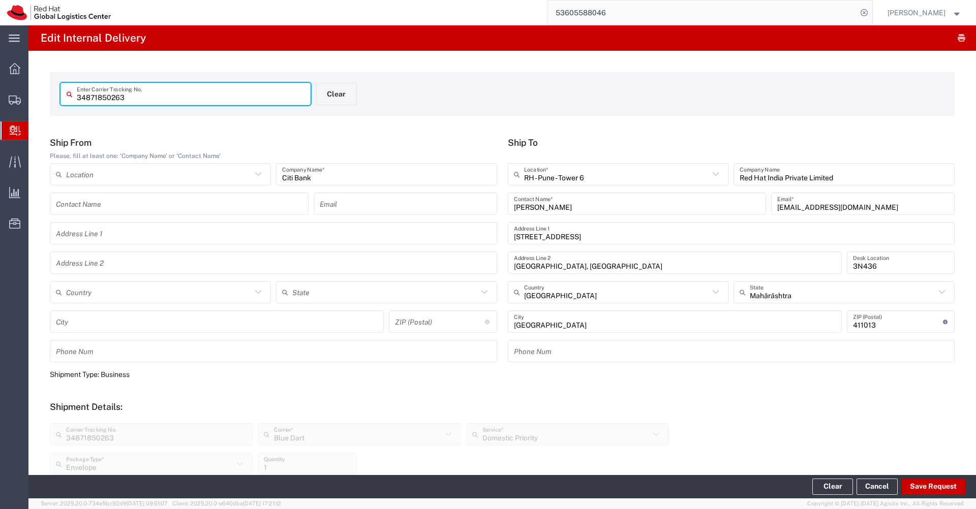
click at [142, 98] on input "34871850263" at bounding box center [191, 94] width 228 height 18
type input "53605226942"
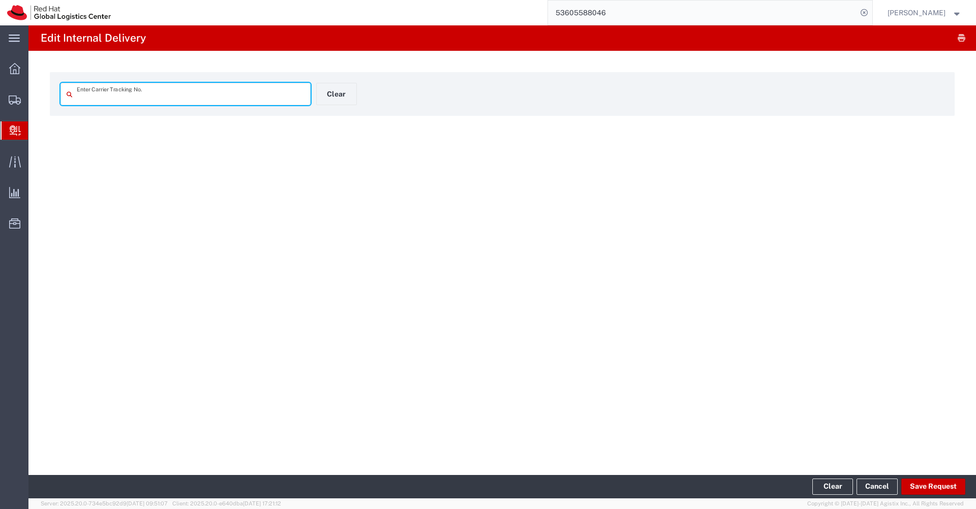
type input "53605226942"
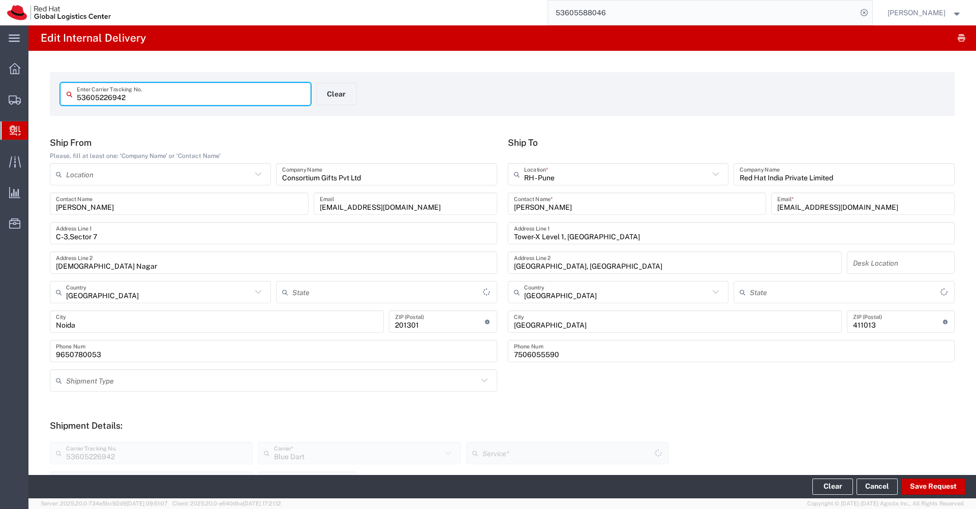
type input "[GEOGRAPHIC_DATA]"
type input "Your Packaging"
type input "Ground"
type input "Mahārāshtra"
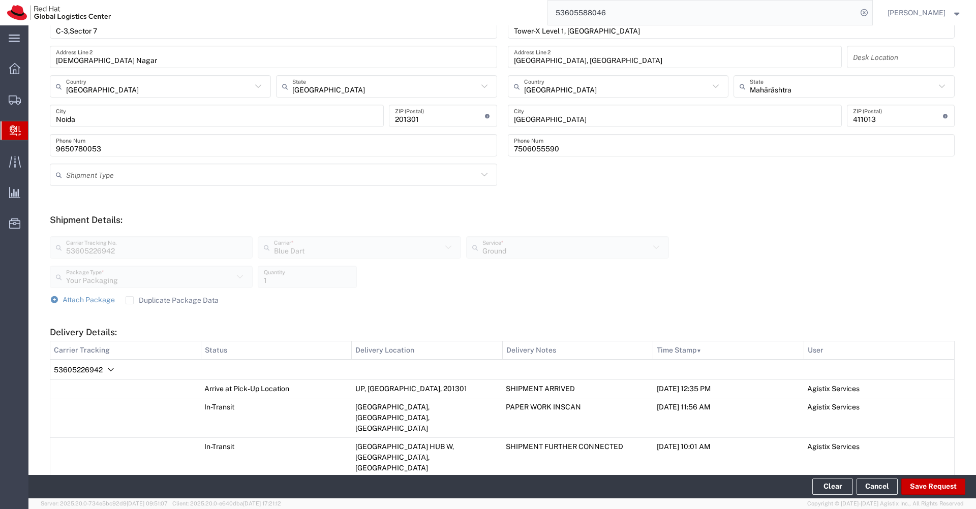
scroll to position [467, 0]
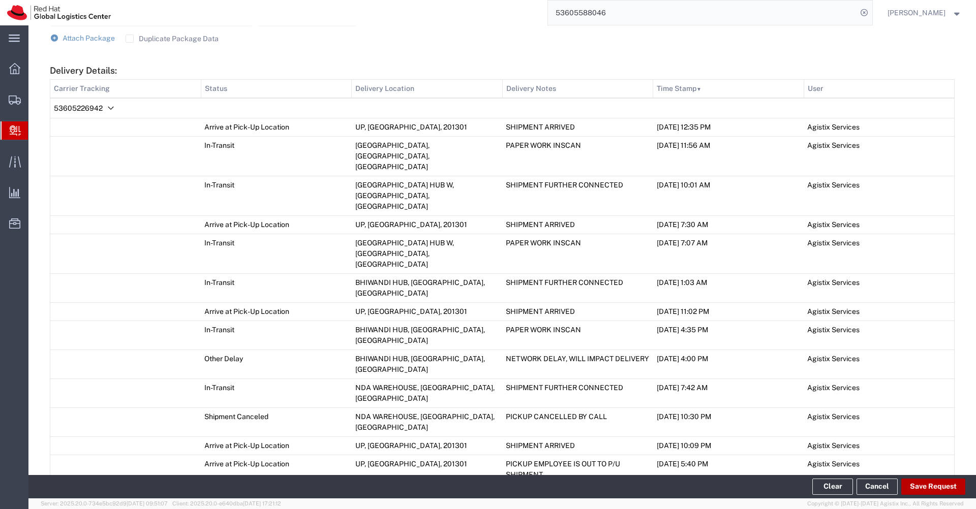
click at [920, 485] on button "Save Request" at bounding box center [933, 487] width 64 height 16
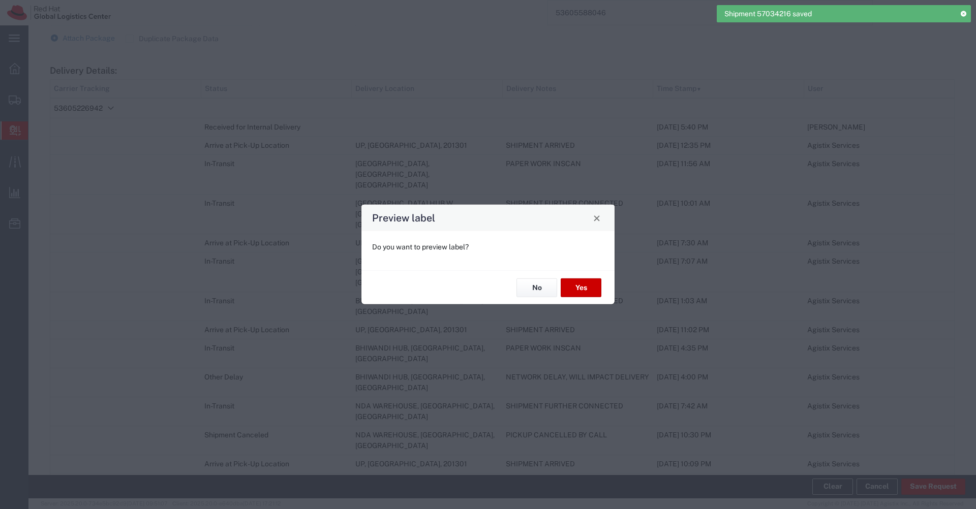
type input "Your Packaging"
type input "Ground"
click at [537, 291] on button "No" at bounding box center [536, 287] width 41 height 19
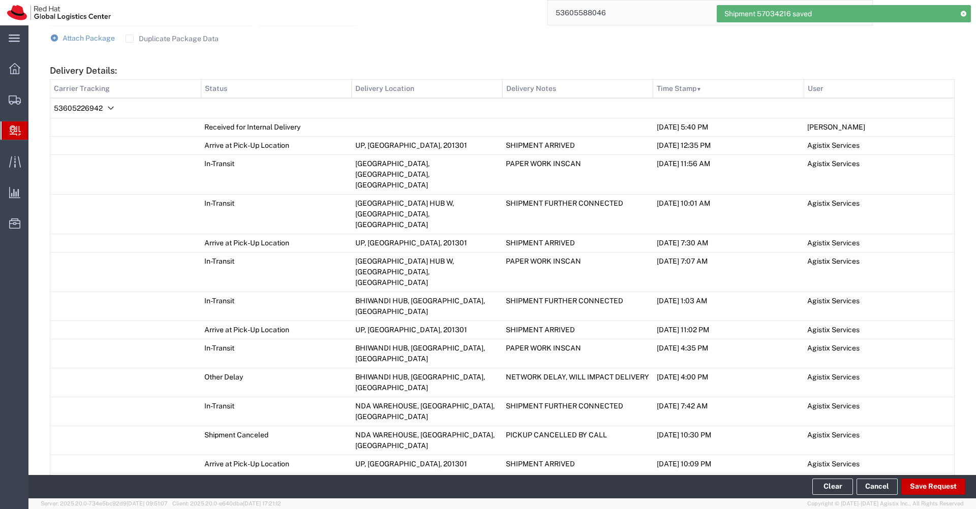
scroll to position [684, 0]
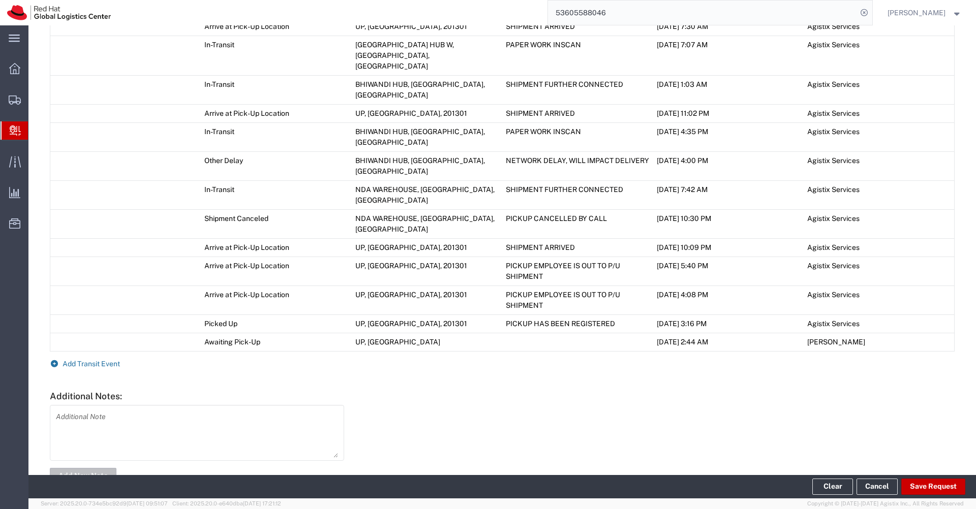
click at [111, 360] on span "Add Transit Event" at bounding box center [91, 364] width 57 height 8
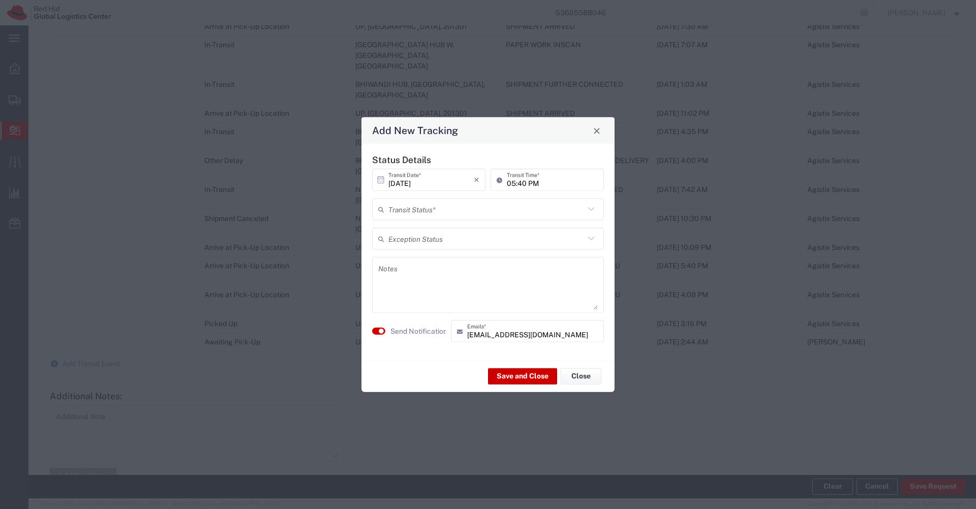
click at [442, 212] on input "text" at bounding box center [486, 209] width 196 height 18
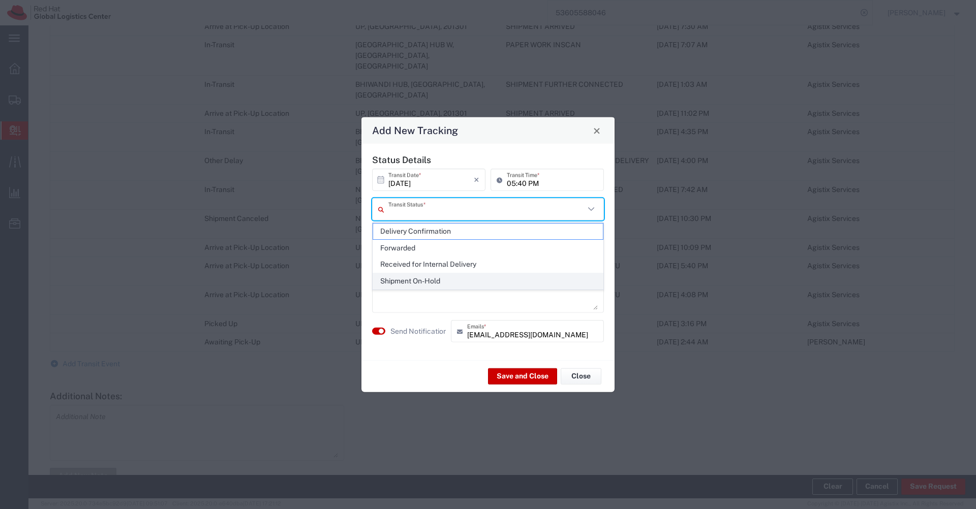
click at [403, 283] on span "Shipment On-Hold" at bounding box center [488, 281] width 230 height 16
type input "Shipment On-Hold"
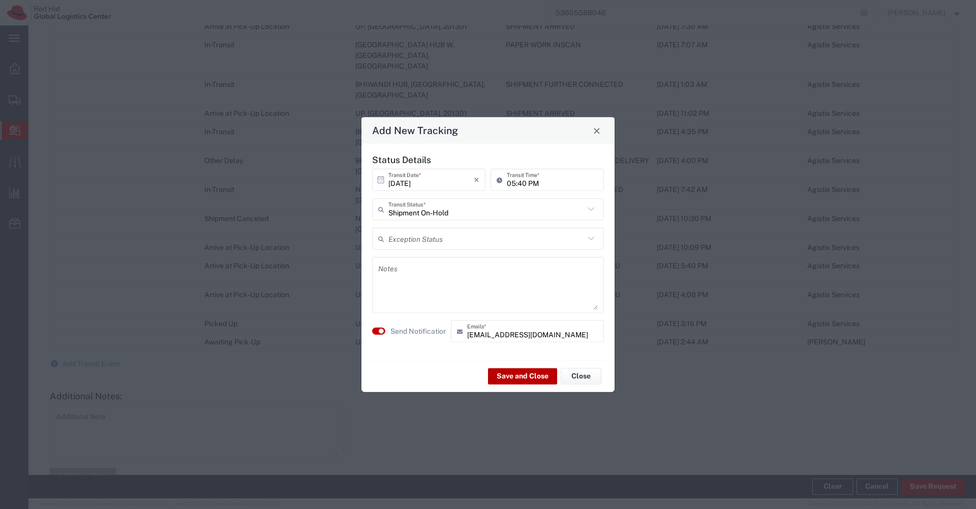
click at [511, 374] on button "Save and Close" at bounding box center [522, 376] width 69 height 16
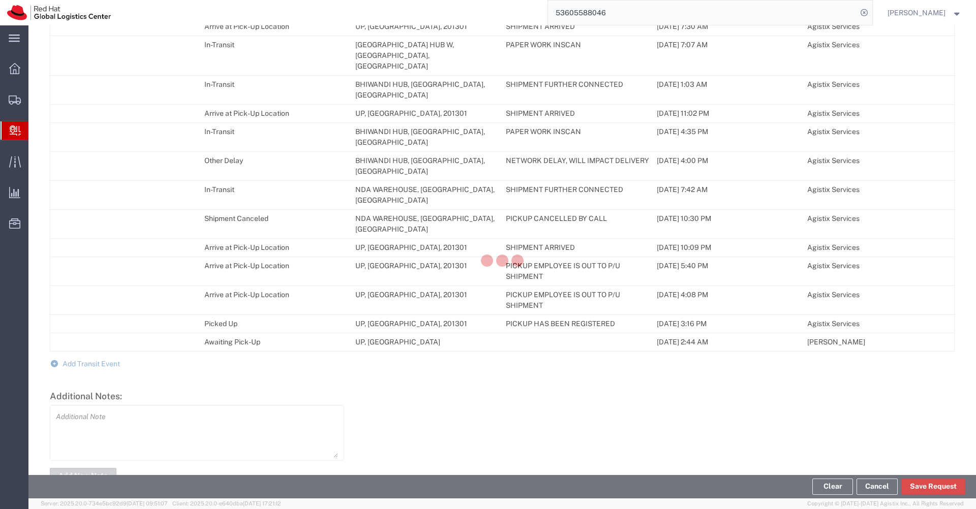
scroll to position [702, 0]
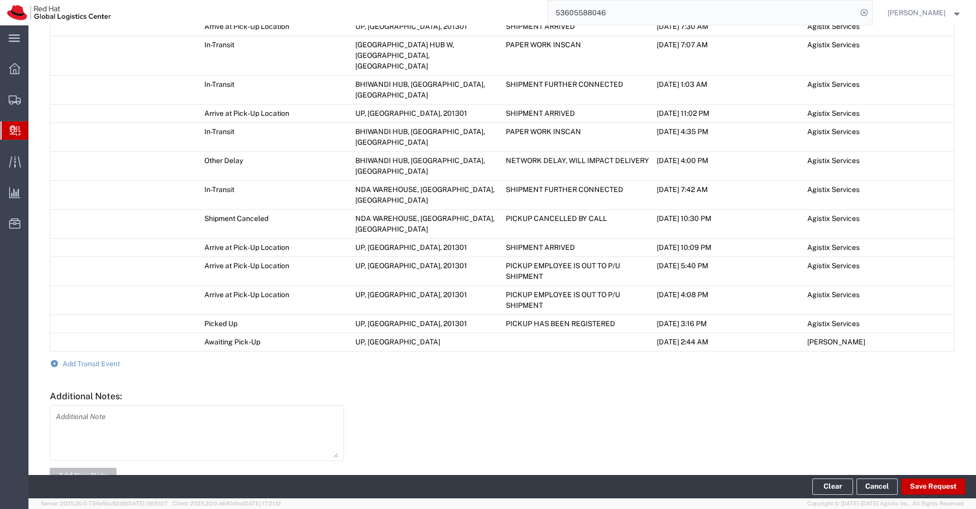
click at [104, 360] on span "Add Transit Event" at bounding box center [91, 364] width 57 height 8
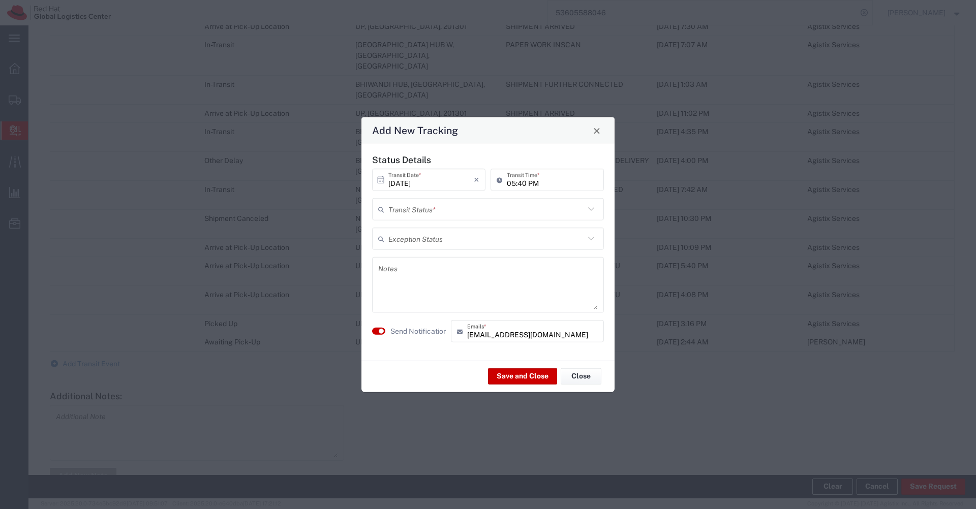
click at [488, 210] on input "text" at bounding box center [486, 209] width 196 height 18
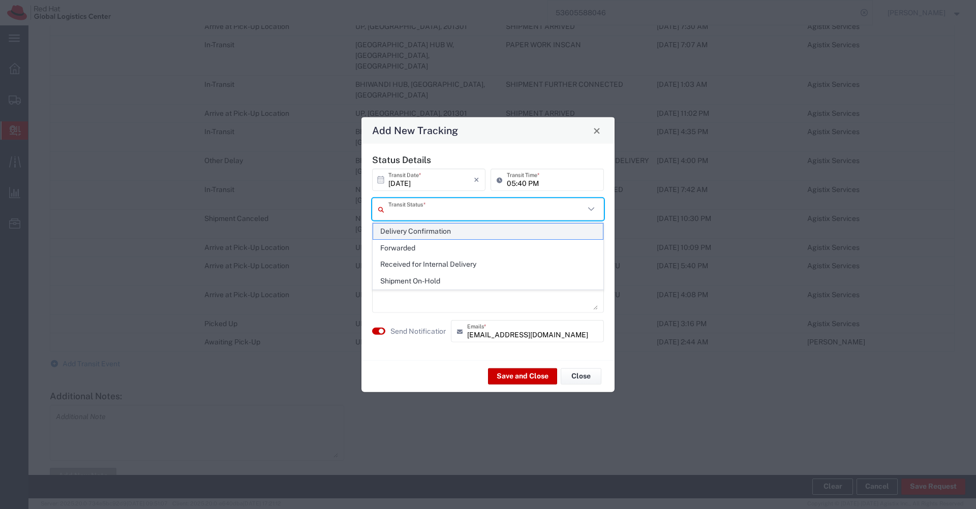
click at [455, 227] on span "Delivery Confirmation" at bounding box center [488, 232] width 230 height 16
type input "Delivery Confirmation"
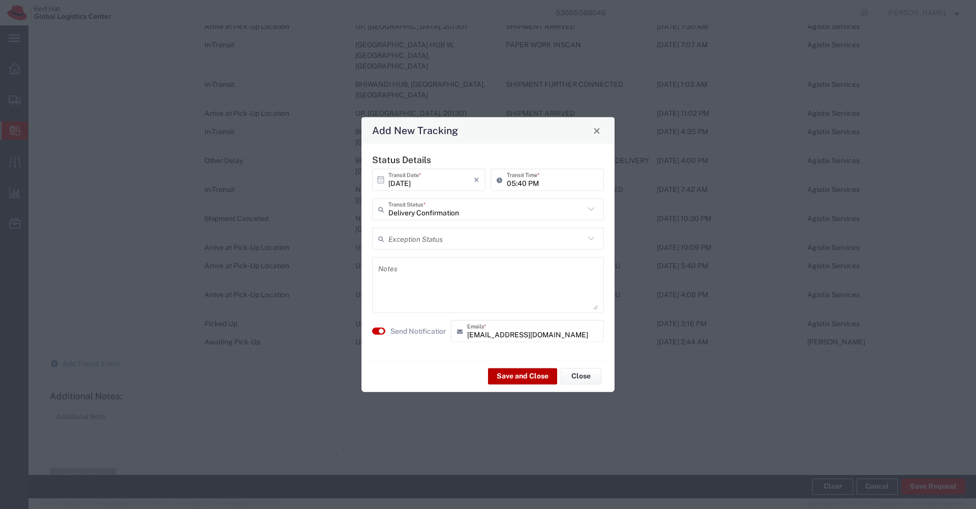
click at [515, 380] on button "Save and Close" at bounding box center [522, 376] width 69 height 16
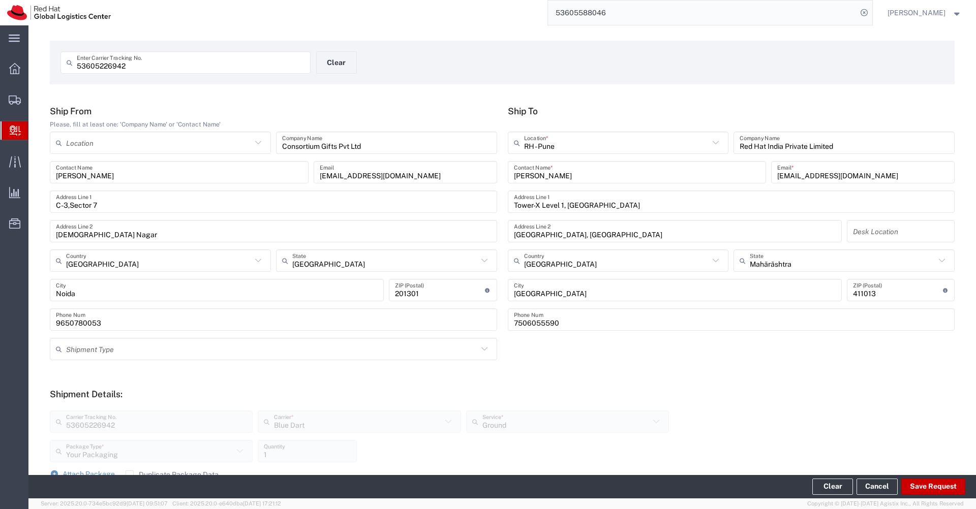
scroll to position [0, 0]
